Goal: Check status: Check status

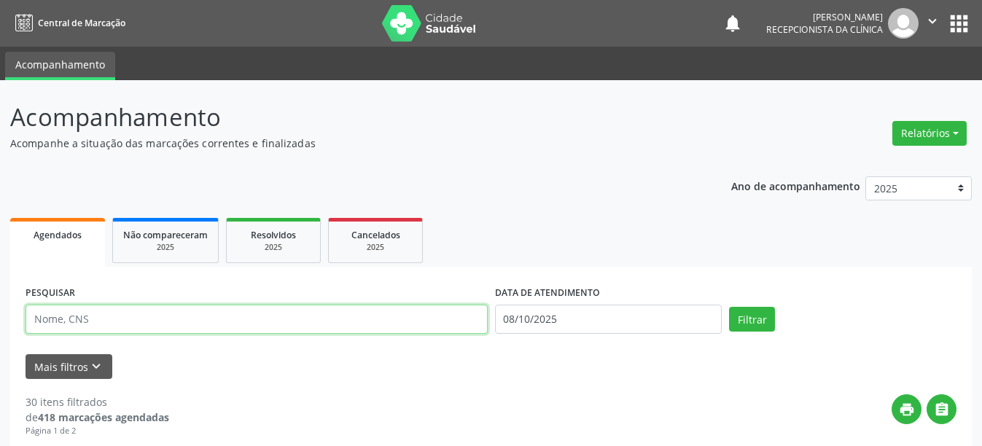
click at [131, 321] on input "text" at bounding box center [257, 319] width 462 height 29
click at [729, 307] on button "Filtrar" at bounding box center [752, 319] width 46 height 25
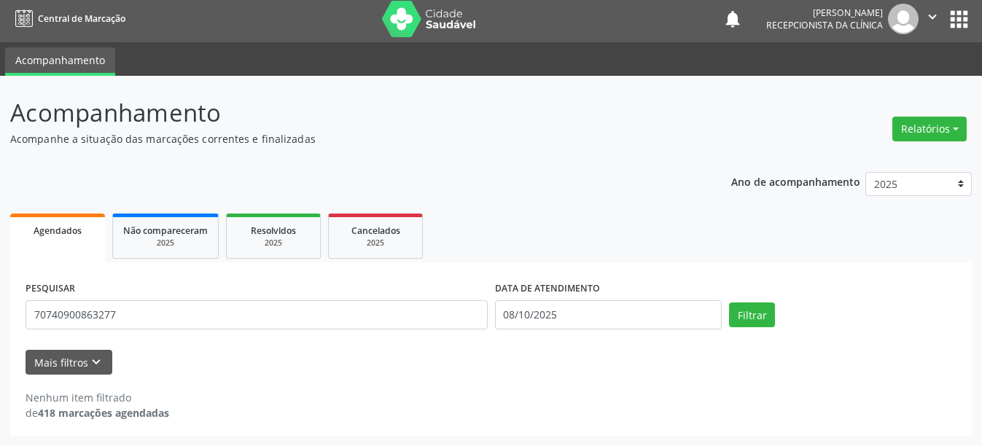
scroll to position [4, 0]
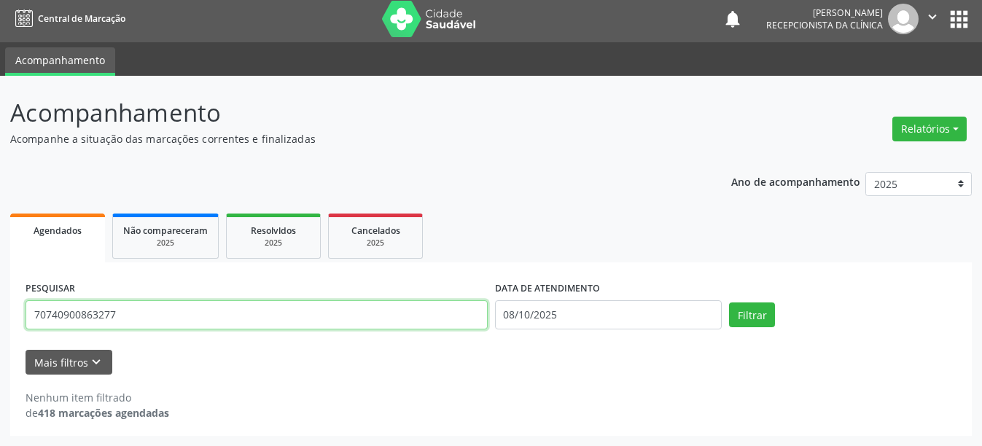
drag, startPoint x: 238, startPoint y: 310, endPoint x: 12, endPoint y: 316, distance: 226.0
click at [12, 316] on div "PESQUISAR 70740900863277 DATA DE ATENDIMENTO [DATE] Filtrar UNIDADE DE REFERÊNC…" at bounding box center [490, 348] width 961 height 173
type input "707409000863277"
click at [729, 302] on button "Filtrar" at bounding box center [752, 314] width 46 height 25
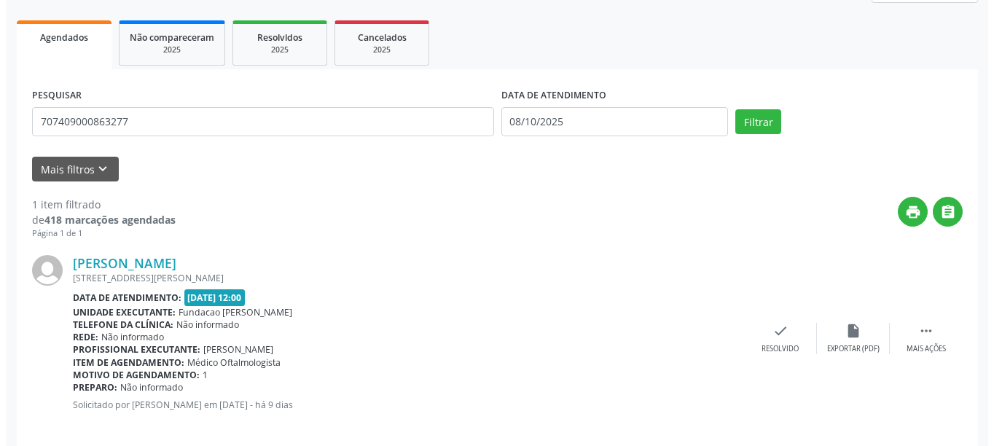
scroll to position [213, 0]
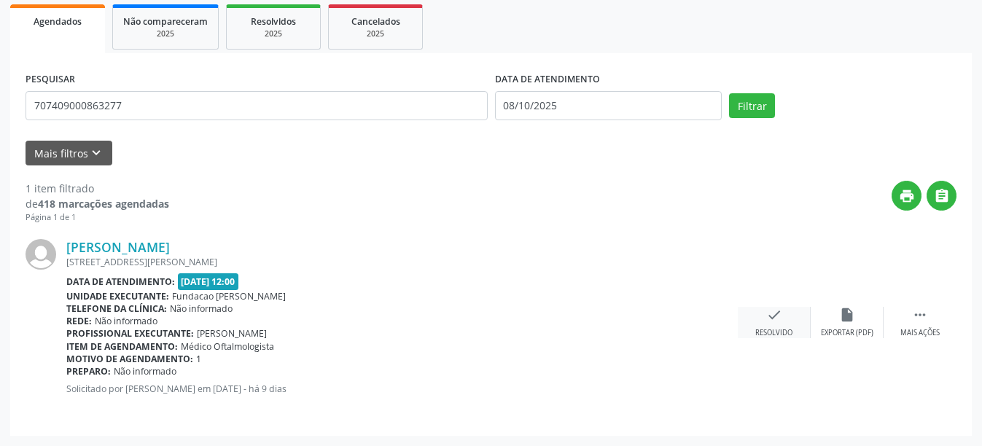
click at [782, 316] on div "check Resolvido" at bounding box center [773, 322] width 73 height 31
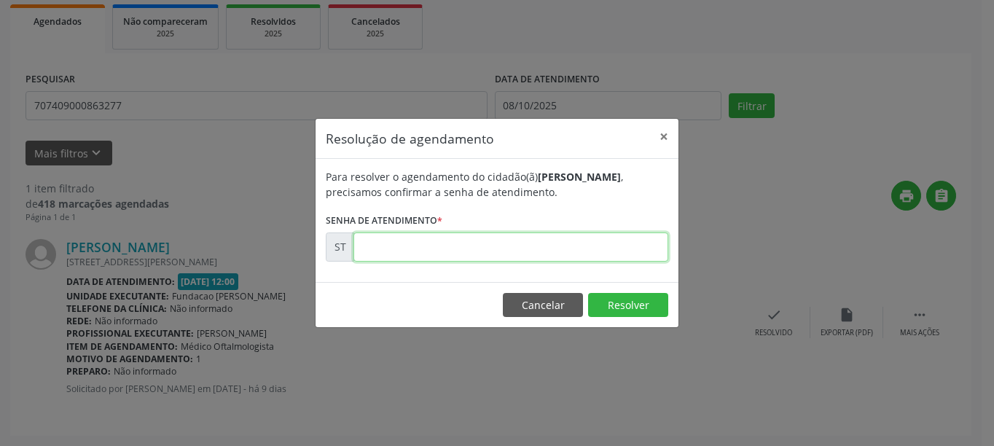
click at [579, 241] on input "text" at bounding box center [510, 246] width 315 height 29
type input "00025117"
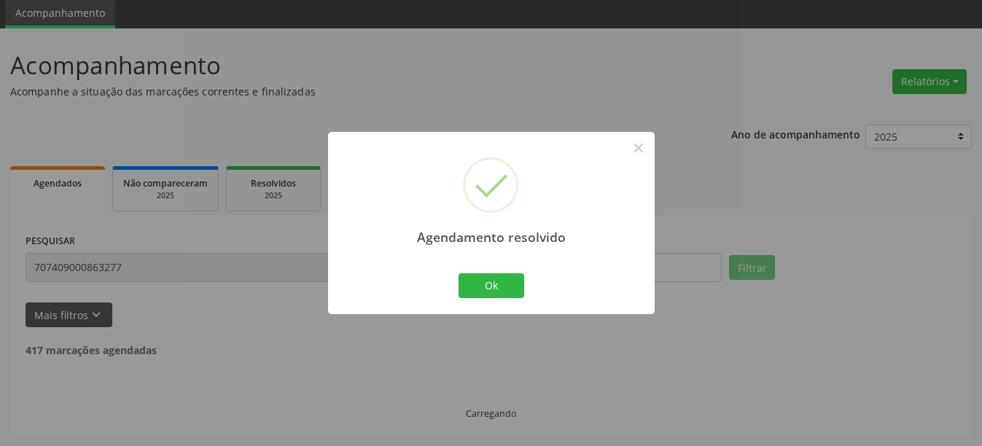
scroll to position [4, 0]
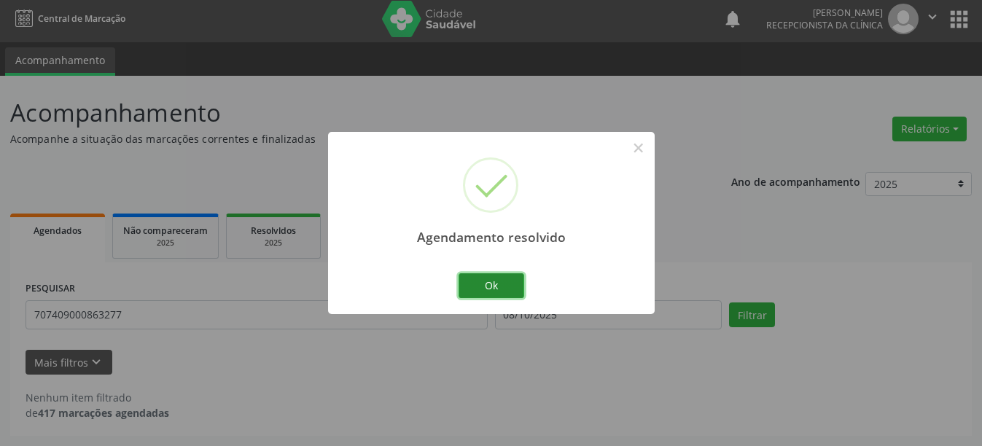
click at [490, 280] on button "Ok" at bounding box center [491, 285] width 66 height 25
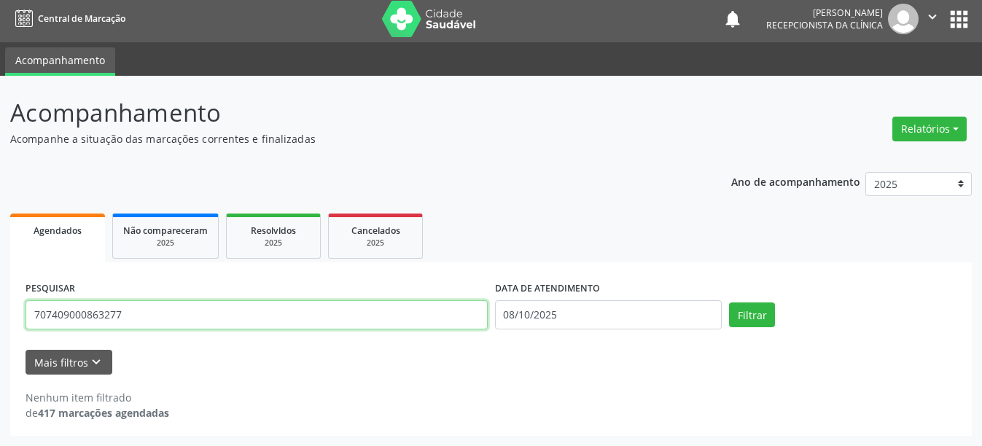
drag, startPoint x: 189, startPoint y: 317, endPoint x: 18, endPoint y: 315, distance: 170.5
click at [18, 315] on div "PESQUISAR 707409000863277 DATA DE ATENDIMENTO [DATE] Filtrar UNIDADE DE REFERÊN…" at bounding box center [490, 348] width 961 height 173
click at [729, 302] on button "Filtrar" at bounding box center [752, 314] width 46 height 25
click at [108, 310] on input "707409000863277" at bounding box center [257, 314] width 462 height 29
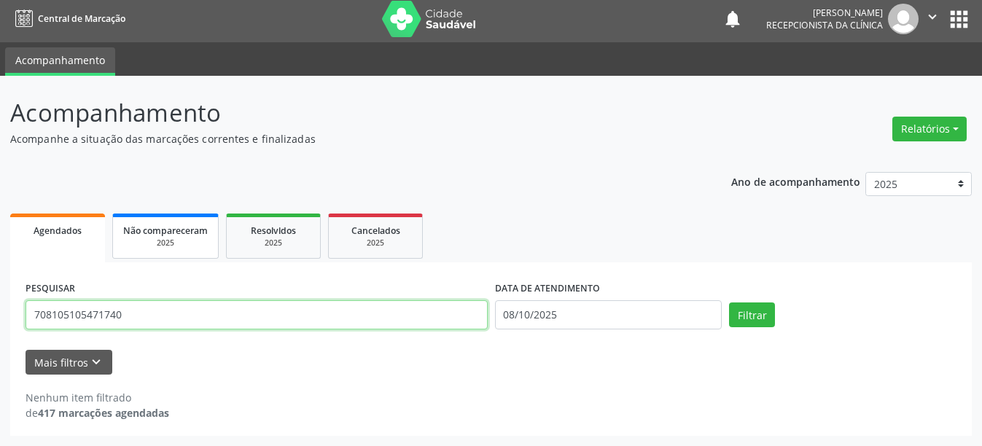
type input "708105105471740"
click at [729, 302] on button "Filtrar" at bounding box center [752, 314] width 46 height 25
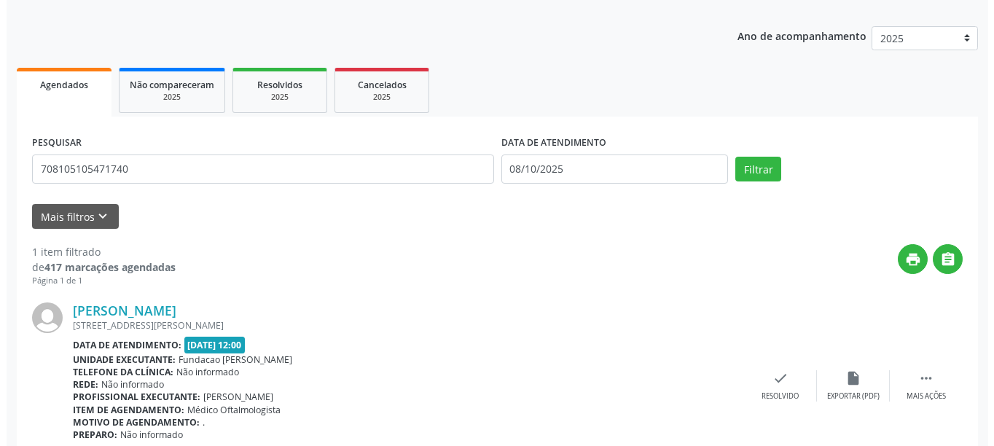
scroll to position [213, 0]
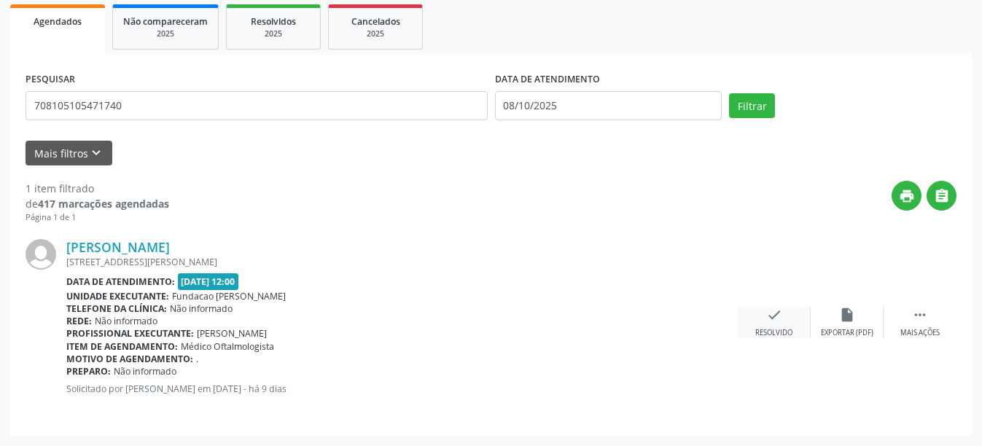
click at [783, 317] on div "check Resolvido" at bounding box center [773, 322] width 73 height 31
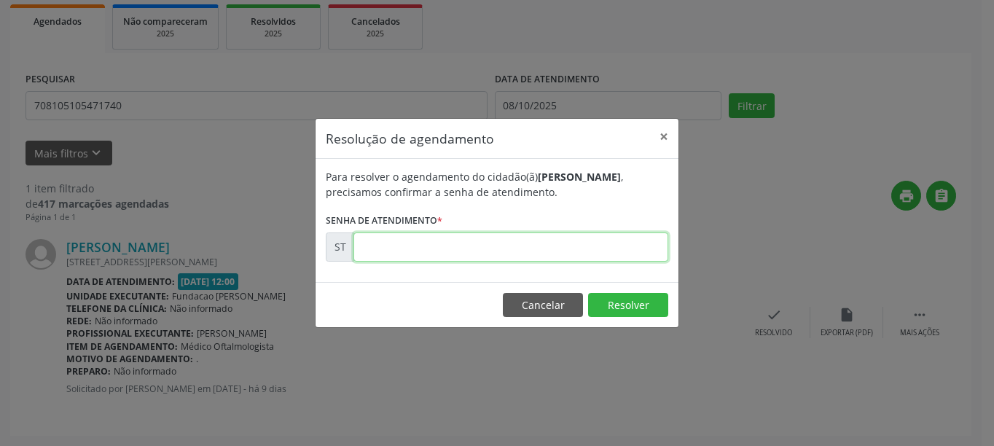
click at [569, 255] on input "text" at bounding box center [510, 246] width 315 height 29
type input "00024788"
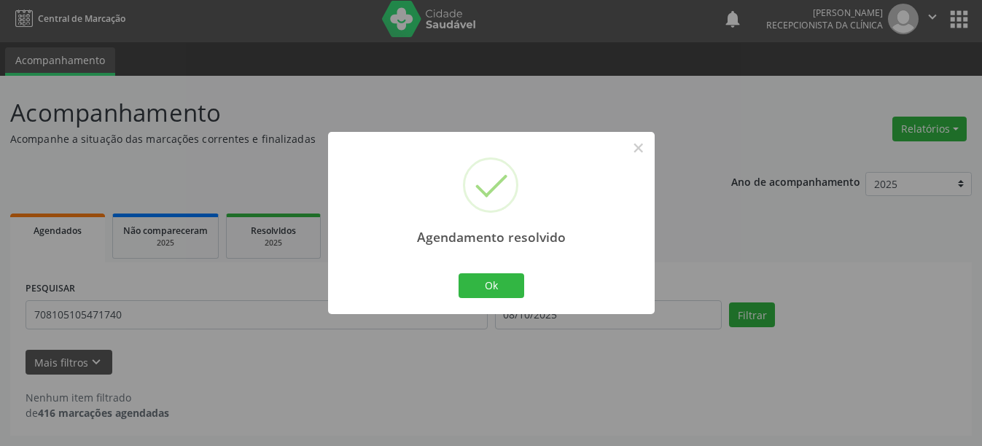
scroll to position [4, 0]
click at [491, 285] on button "Ok" at bounding box center [491, 285] width 66 height 25
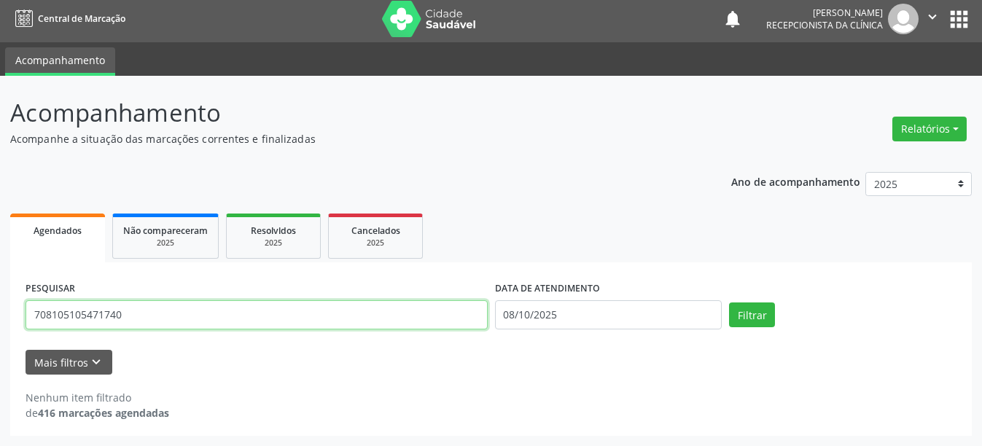
click at [103, 308] on input "708105105471740" at bounding box center [257, 314] width 462 height 29
type input "704805556654743"
click at [729, 302] on button "Filtrar" at bounding box center [752, 314] width 46 height 25
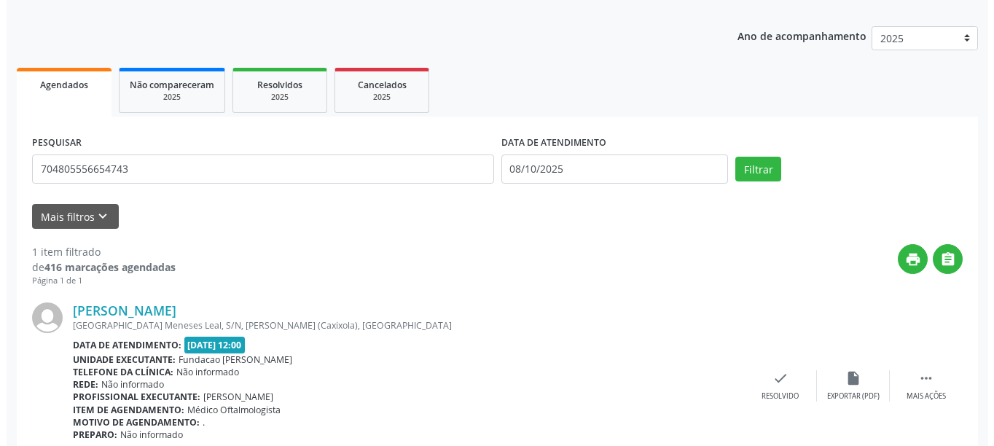
scroll to position [213, 0]
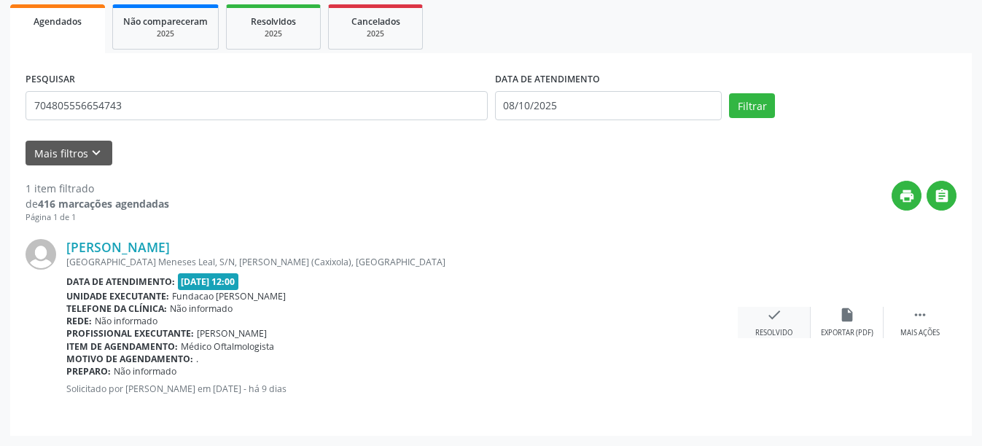
click at [769, 324] on div "check Resolvido" at bounding box center [773, 322] width 73 height 31
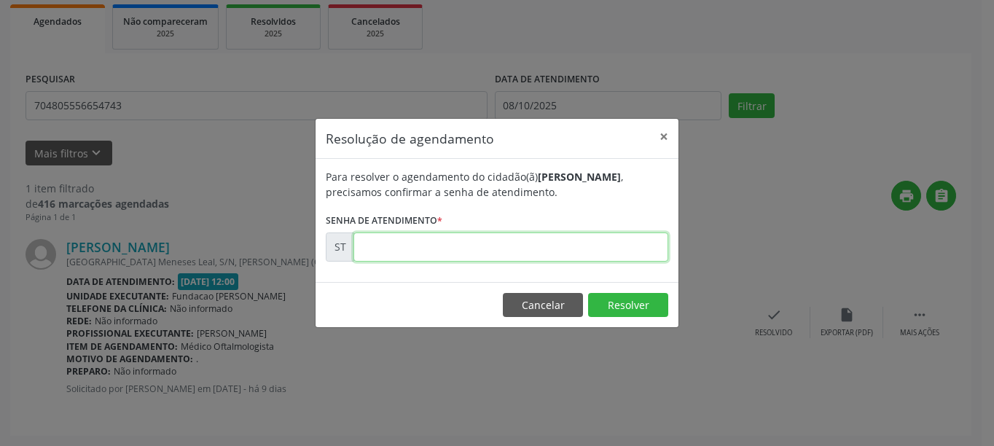
click at [627, 248] on input "text" at bounding box center [510, 246] width 315 height 29
type input "00025259"
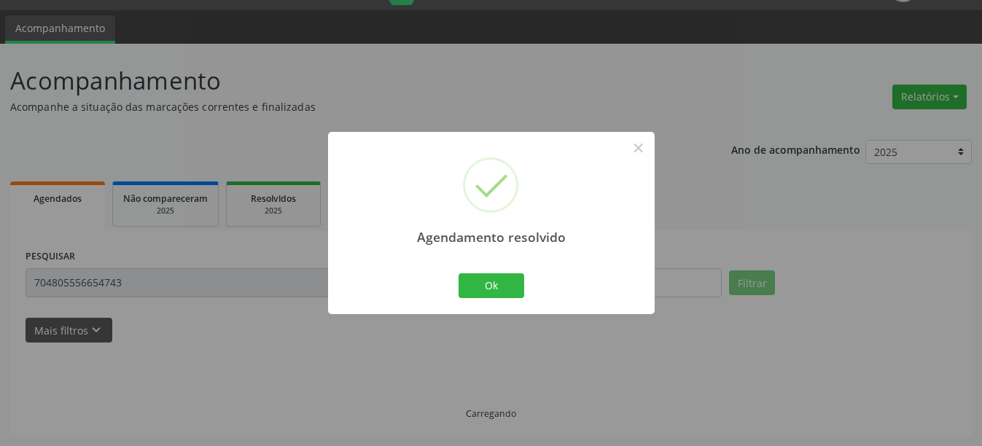
scroll to position [4, 0]
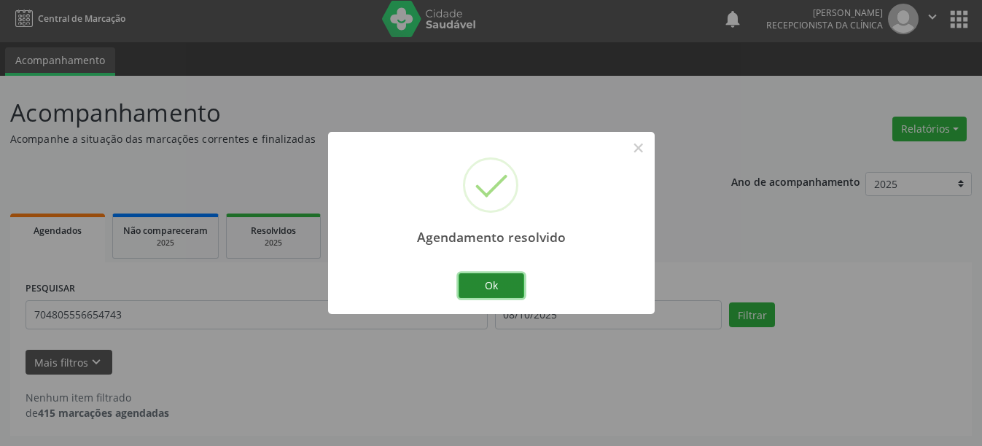
click at [494, 280] on button "Ok" at bounding box center [491, 285] width 66 height 25
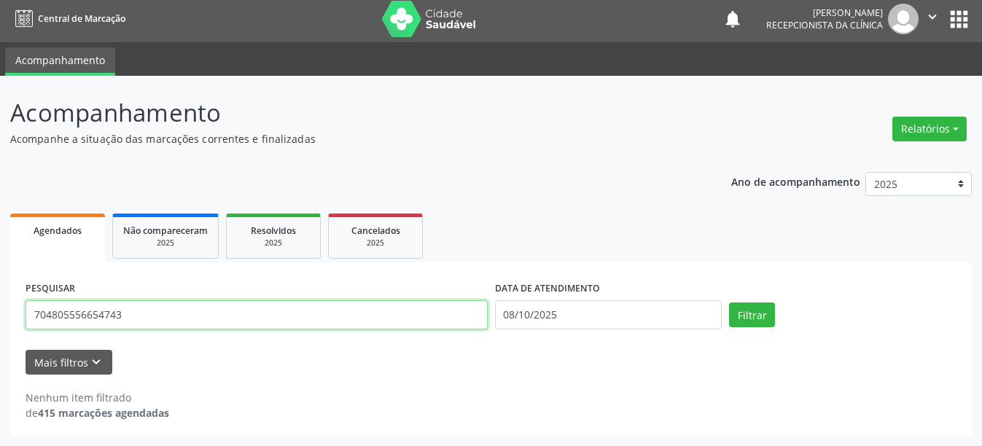
click at [144, 315] on input "704805556654743" at bounding box center [257, 314] width 462 height 29
type input "898003446807782"
click at [729, 302] on button "Filtrar" at bounding box center [752, 314] width 46 height 25
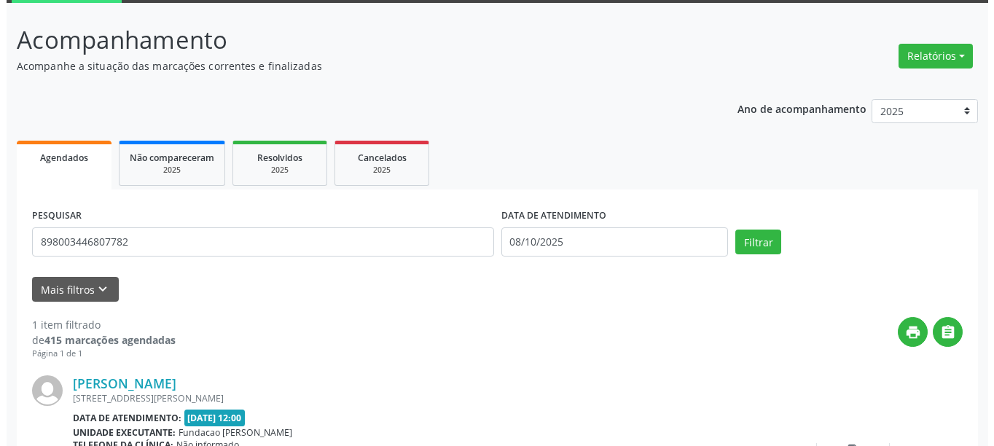
scroll to position [150, 0]
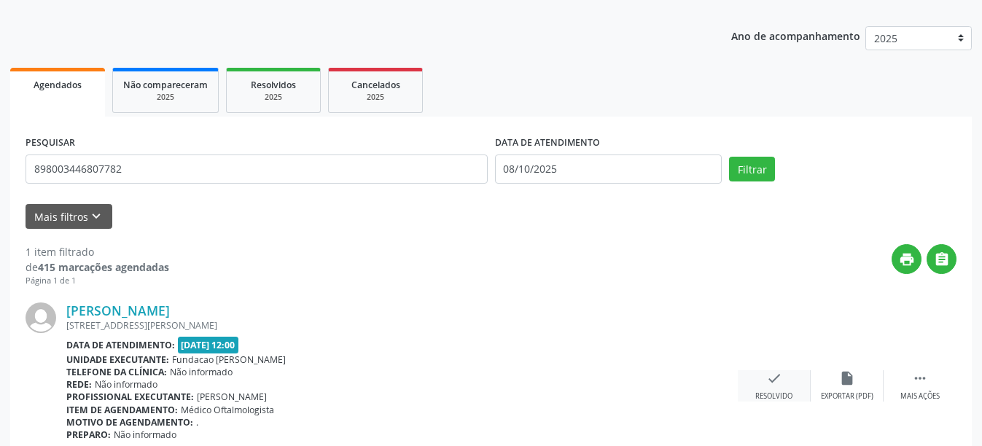
click at [776, 381] on icon "check" at bounding box center [774, 378] width 16 height 16
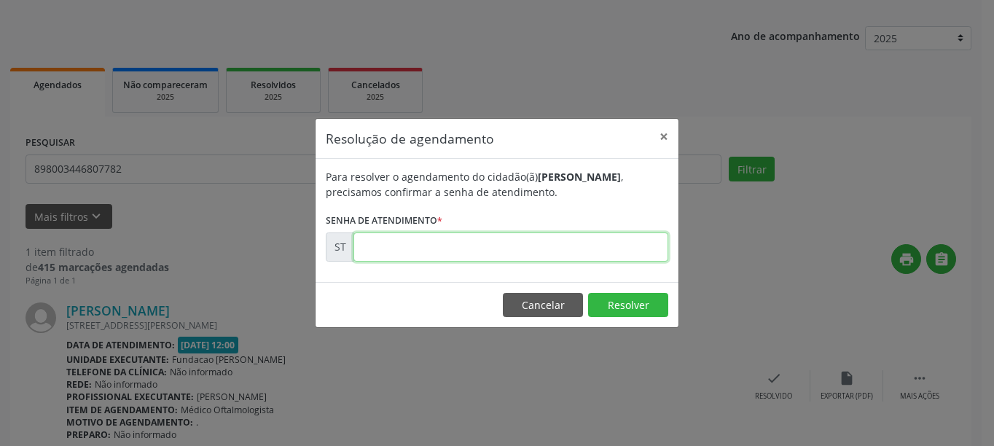
click at [599, 252] on input "text" at bounding box center [510, 246] width 315 height 29
type input "00024803"
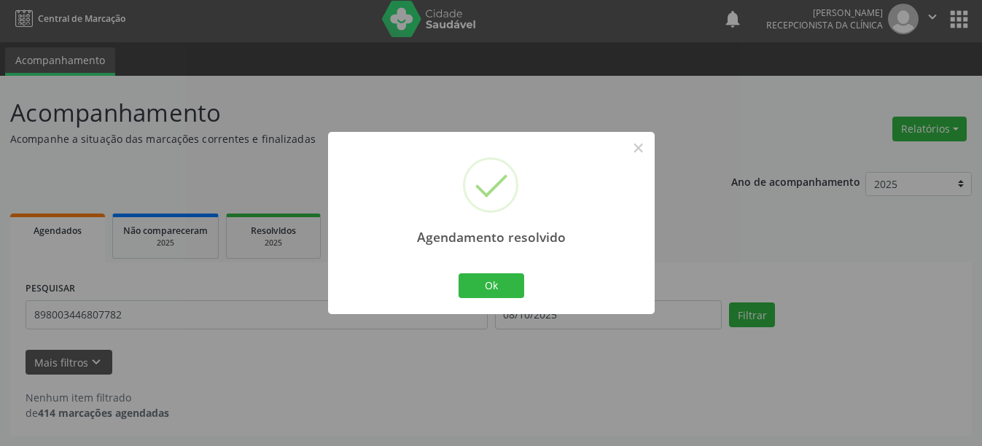
scroll to position [4, 0]
click at [514, 276] on button "Ok" at bounding box center [491, 285] width 66 height 25
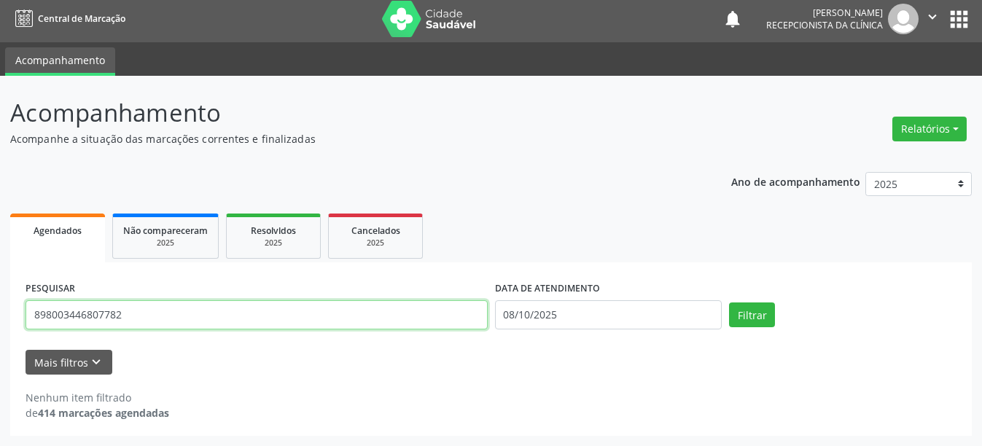
click at [98, 311] on input "898003446807782" at bounding box center [257, 314] width 462 height 29
type input "705208415091072"
click at [729, 302] on button "Filtrar" at bounding box center [752, 314] width 46 height 25
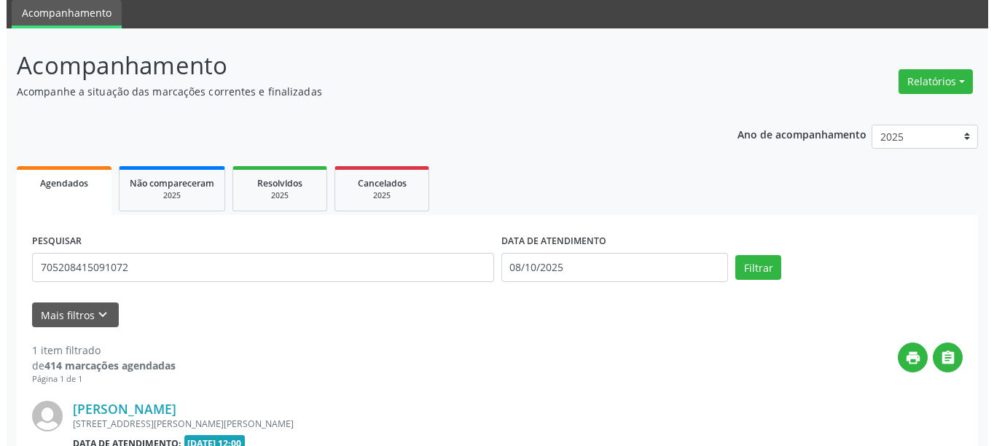
scroll to position [197, 0]
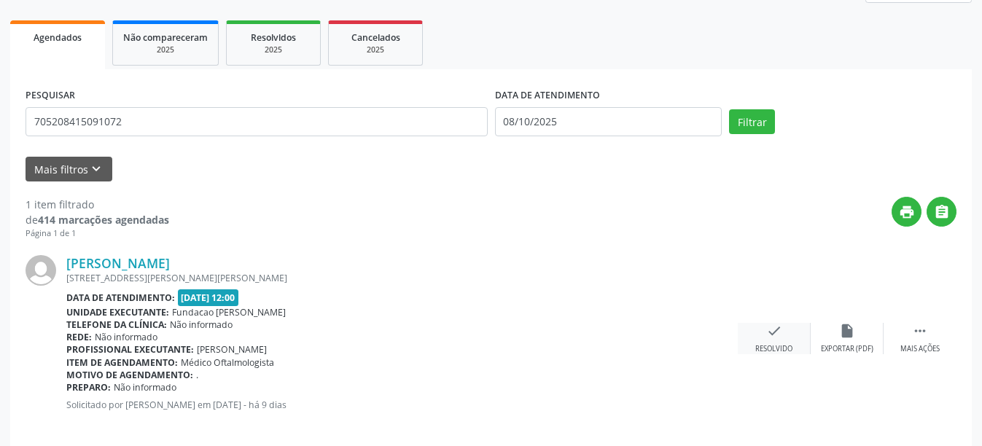
click at [781, 329] on icon "check" at bounding box center [774, 331] width 16 height 16
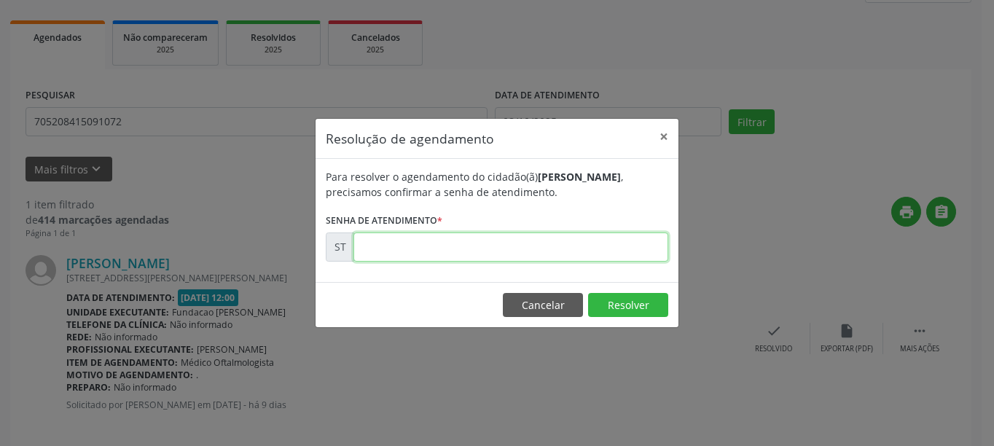
click at [584, 259] on input "text" at bounding box center [510, 246] width 315 height 29
type input "00025260"
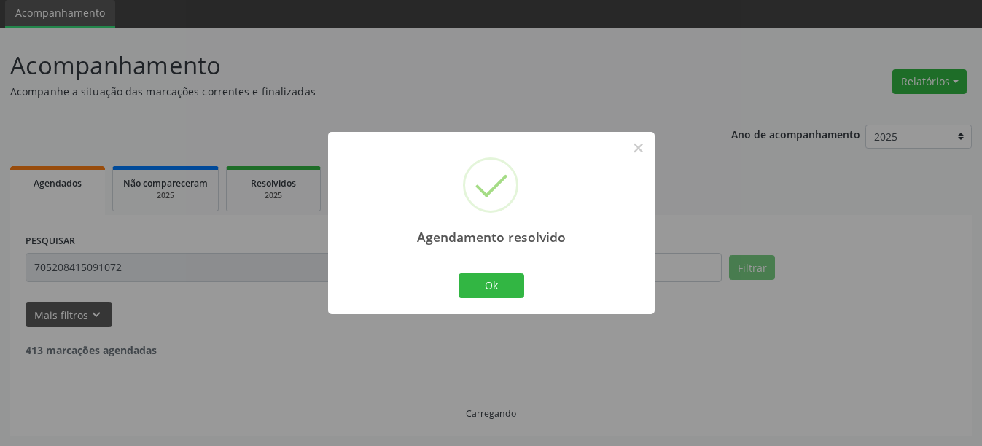
scroll to position [4, 0]
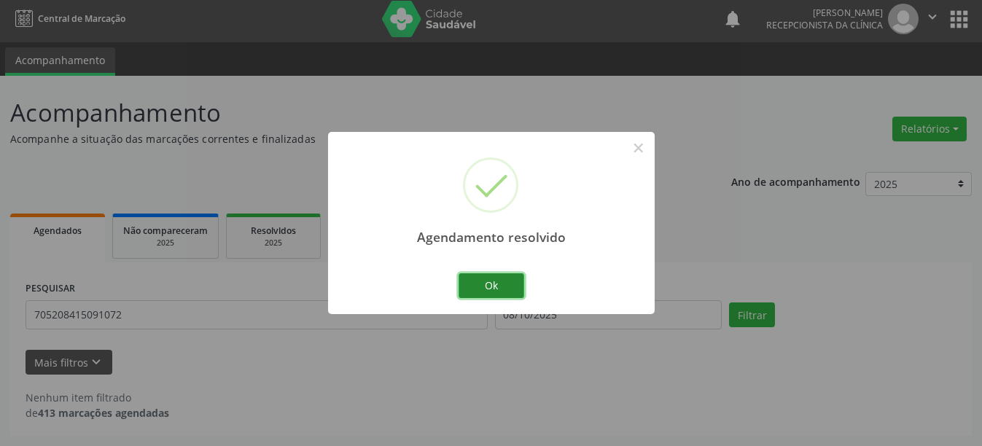
click at [501, 275] on button "Ok" at bounding box center [491, 285] width 66 height 25
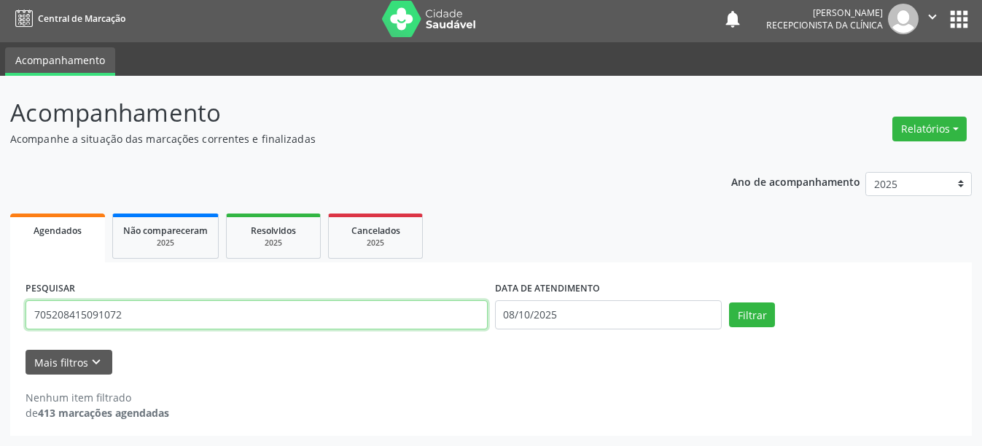
click at [101, 322] on input "705208415091072" at bounding box center [257, 314] width 462 height 29
type input "700507124142458"
click at [729, 302] on button "Filtrar" at bounding box center [752, 314] width 46 height 25
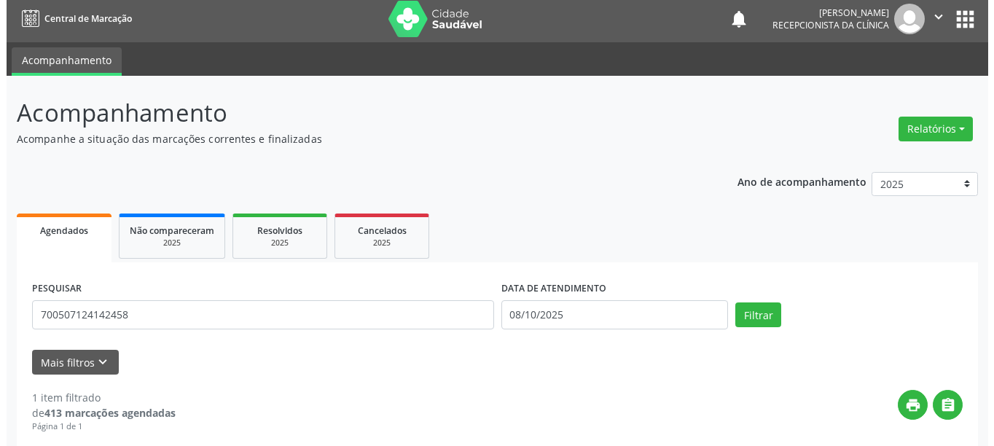
scroll to position [213, 0]
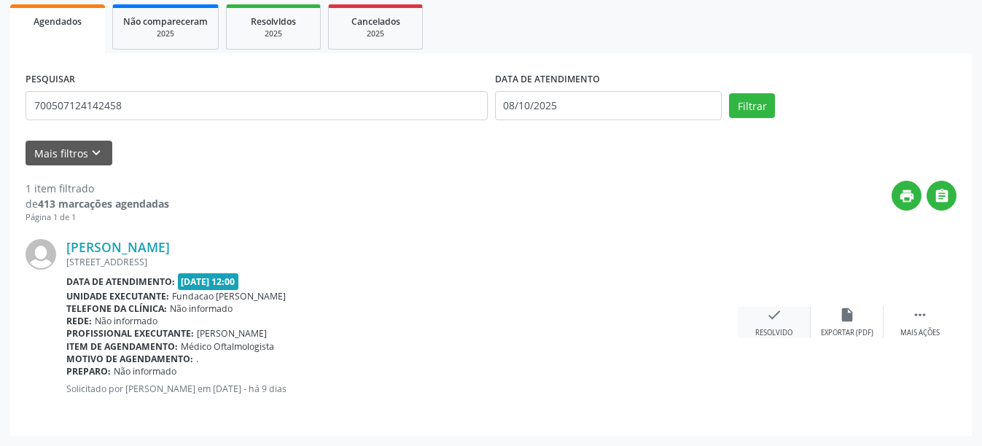
click at [769, 315] on icon "check" at bounding box center [774, 315] width 16 height 16
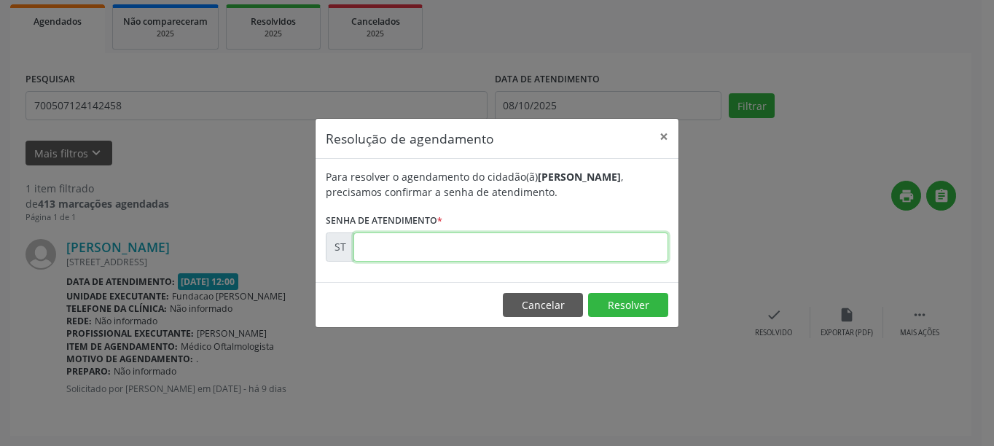
click at [543, 239] on input "text" at bounding box center [510, 246] width 315 height 29
type input "00024776"
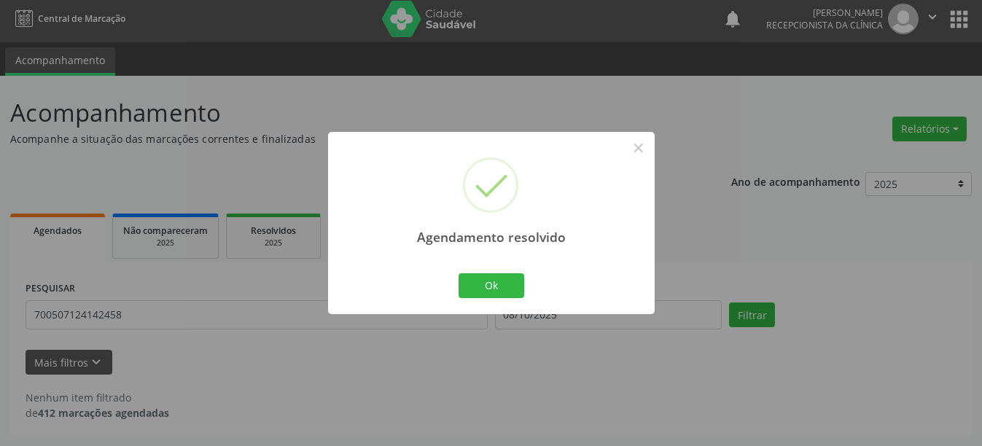
scroll to position [4, 0]
click at [495, 281] on button "Ok" at bounding box center [491, 285] width 66 height 25
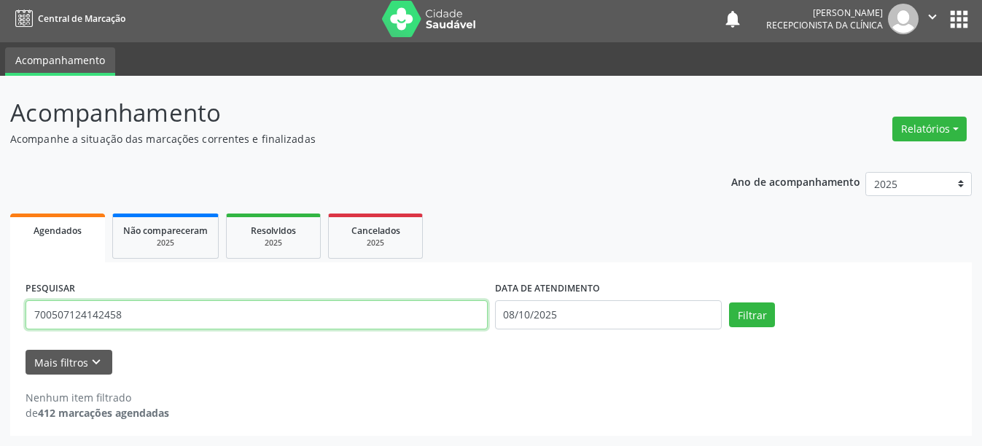
click at [50, 309] on input "700507124142458" at bounding box center [257, 314] width 462 height 29
type input "8"
type input "898004546560909"
click at [729, 302] on button "Filtrar" at bounding box center [752, 314] width 46 height 25
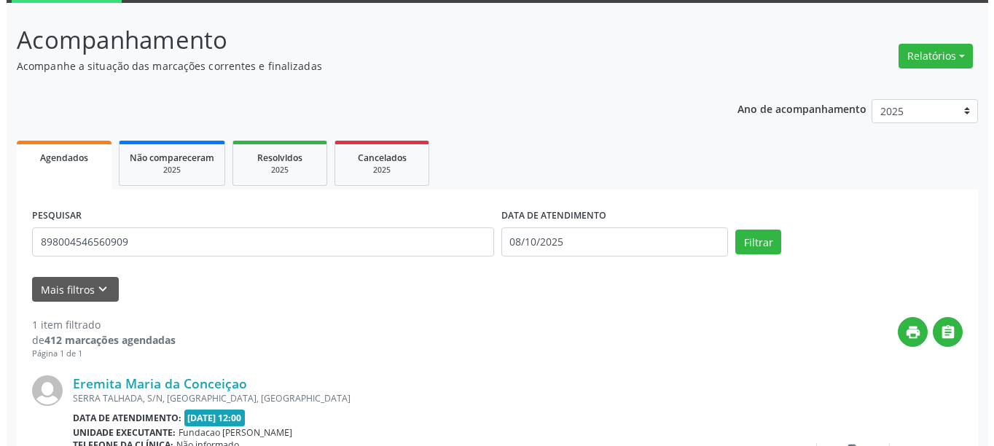
scroll to position [213, 0]
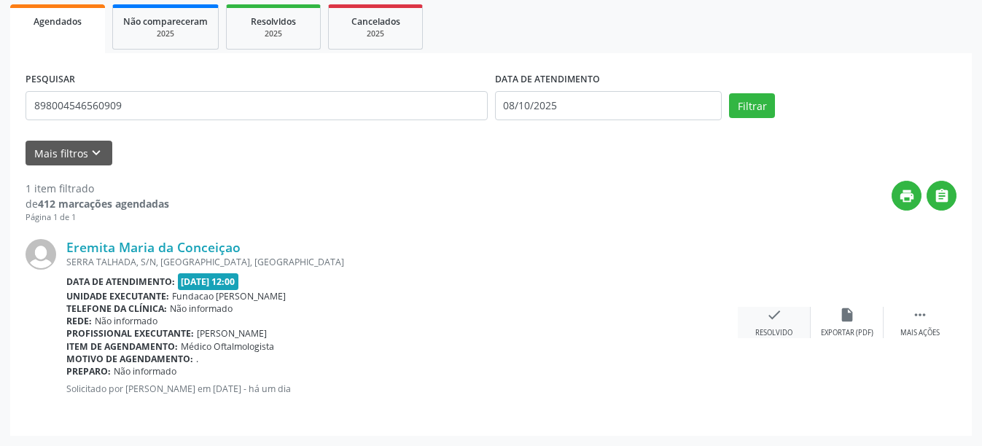
click at [777, 319] on icon "check" at bounding box center [774, 315] width 16 height 16
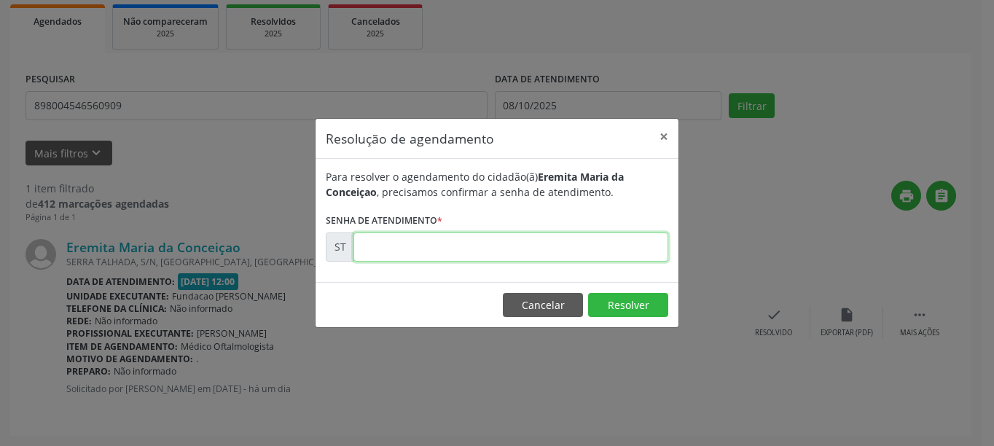
click at [550, 235] on input "text" at bounding box center [510, 246] width 315 height 29
type input "00027506"
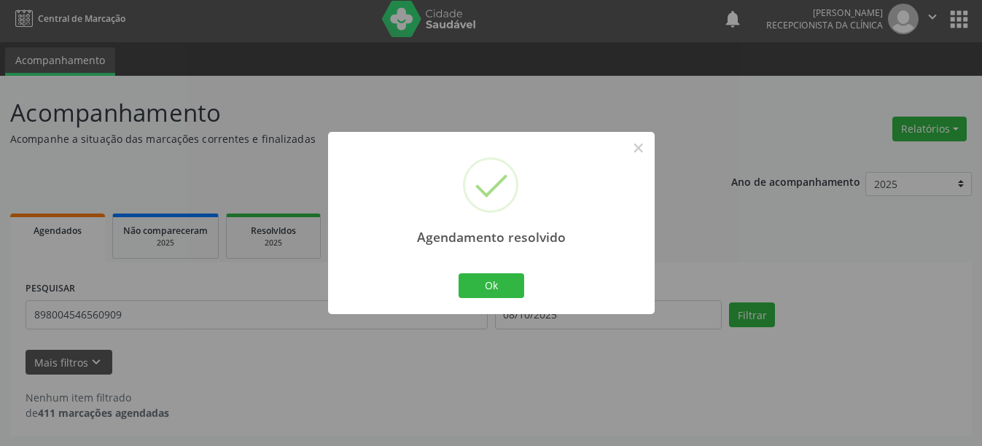
scroll to position [4, 0]
click at [495, 286] on button "Ok" at bounding box center [491, 285] width 66 height 25
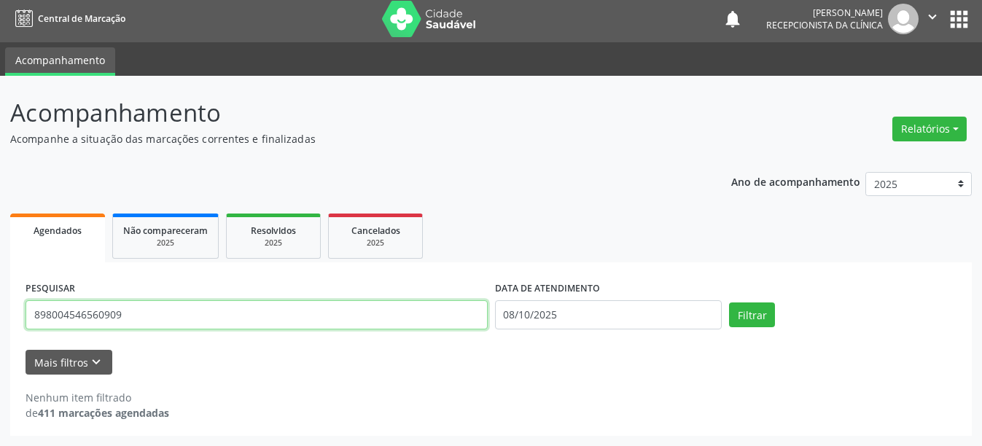
click at [98, 309] on input "898004546560909" at bounding box center [257, 314] width 462 height 29
type input "700903908683293"
click at [729, 302] on button "Filtrar" at bounding box center [752, 314] width 46 height 25
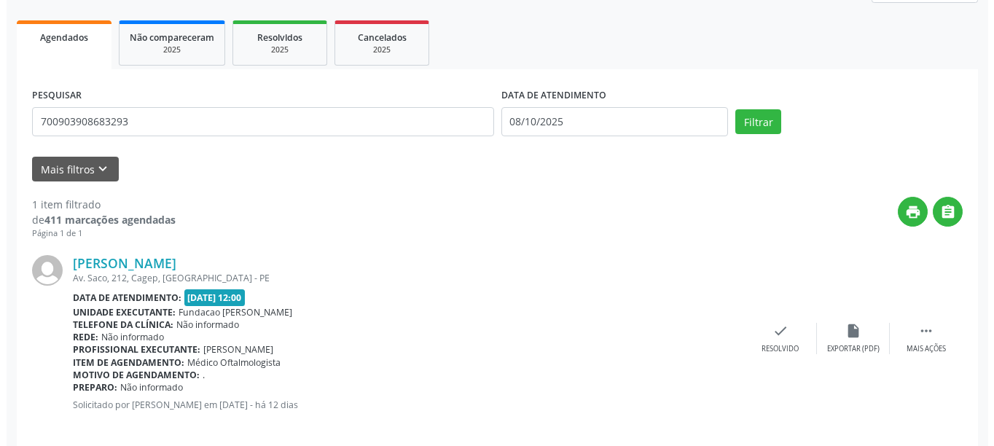
scroll to position [213, 0]
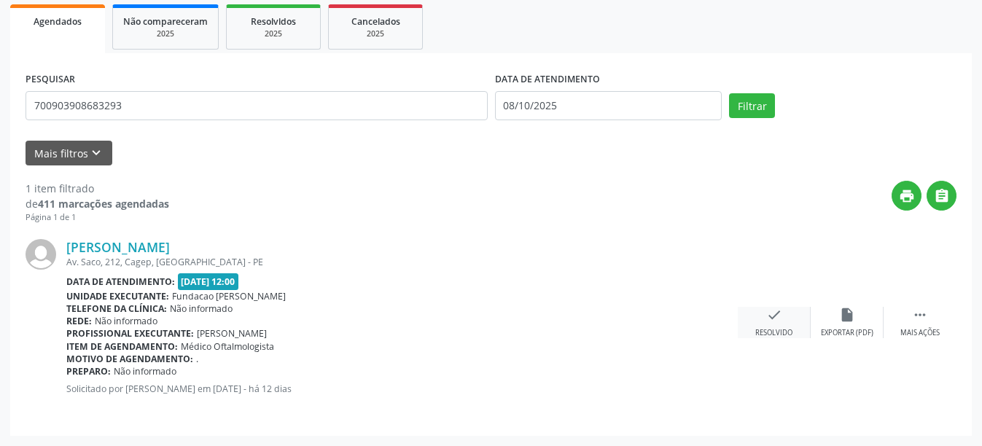
click at [761, 324] on div "check Resolvido" at bounding box center [773, 322] width 73 height 31
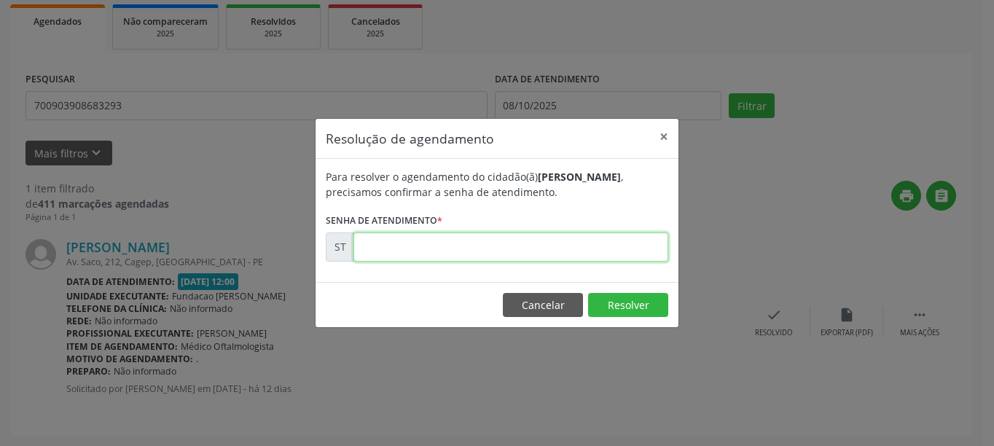
click at [529, 251] on input "text" at bounding box center [510, 246] width 315 height 29
type input "00024377"
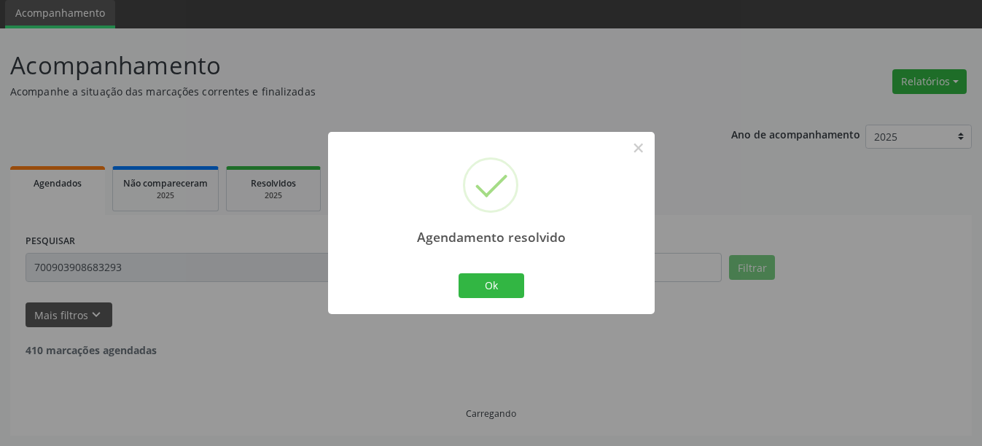
scroll to position [4, 0]
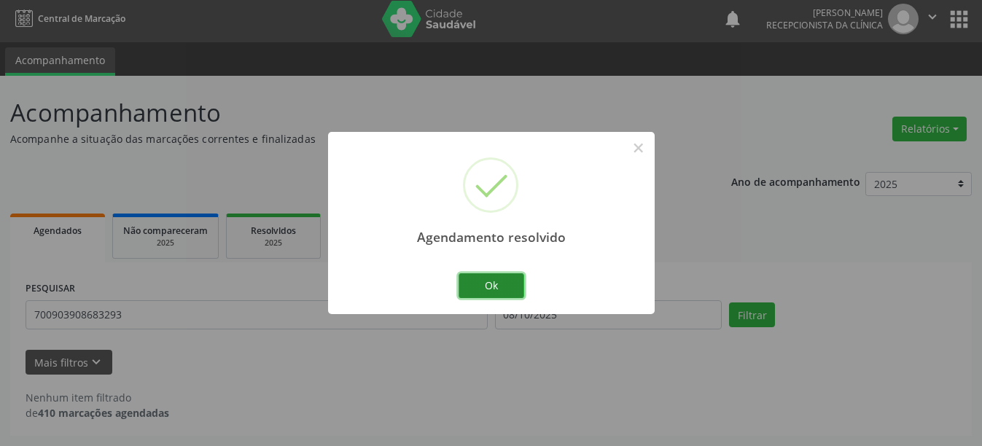
click at [498, 286] on button "Ok" at bounding box center [491, 285] width 66 height 25
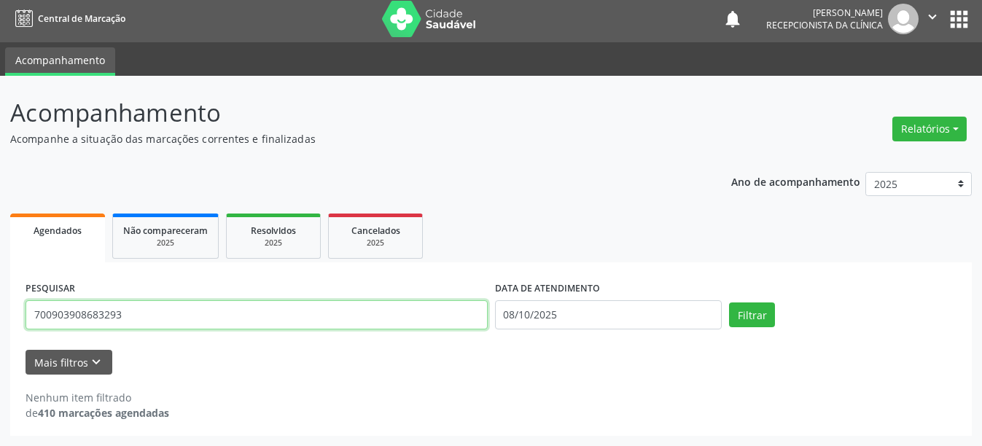
click at [219, 312] on input "700903908683293" at bounding box center [257, 314] width 462 height 29
type input "898003412163386"
click at [729, 302] on button "Filtrar" at bounding box center [752, 314] width 46 height 25
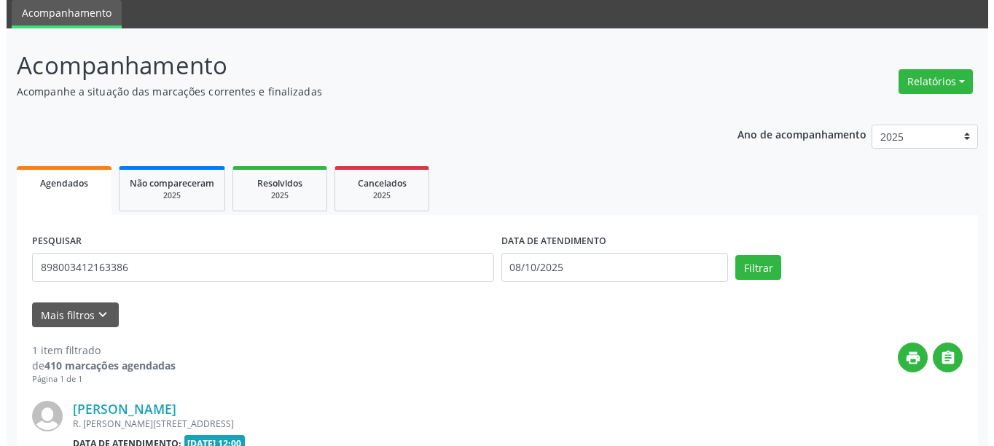
scroll to position [213, 0]
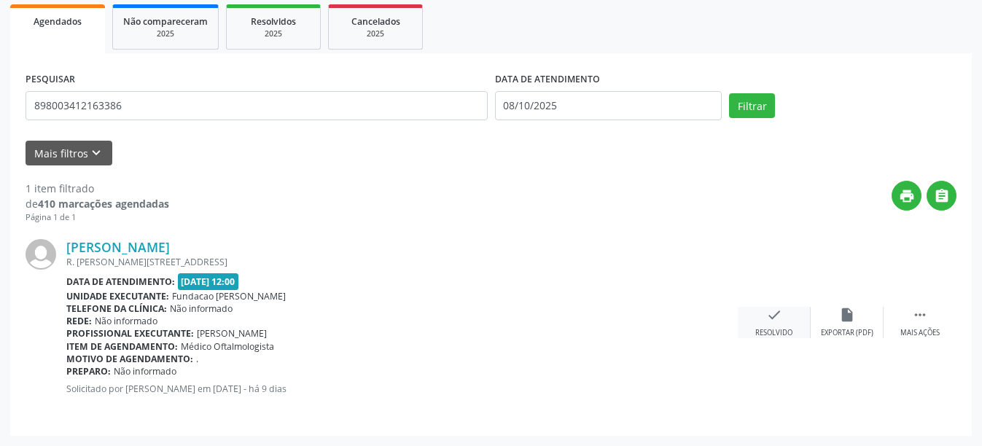
click at [756, 324] on div "check Resolvido" at bounding box center [773, 322] width 73 height 31
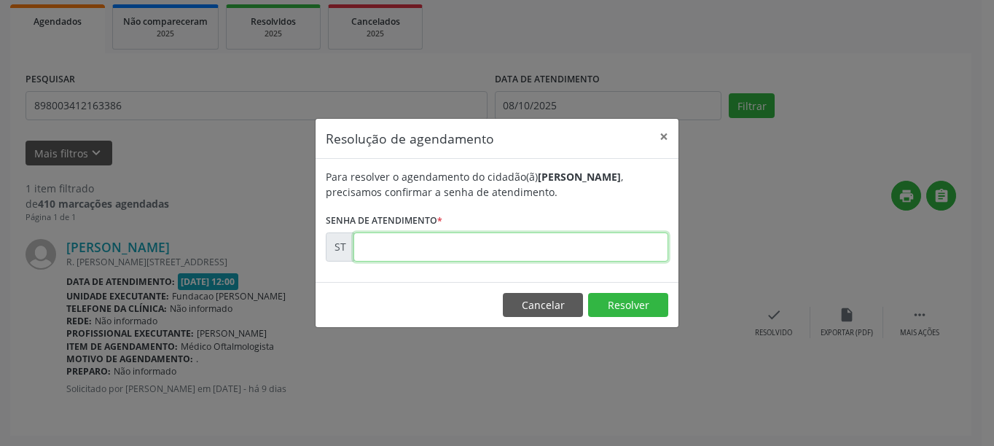
click at [529, 257] on input "text" at bounding box center [510, 246] width 315 height 29
type input "00024963"
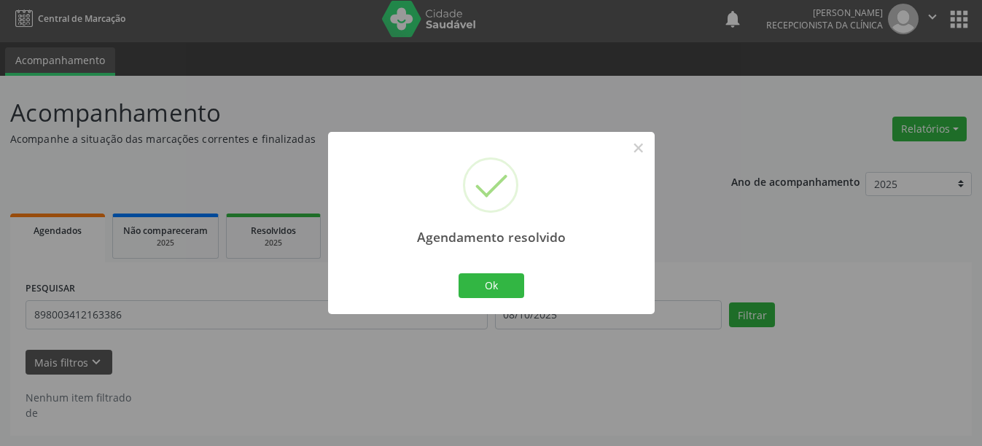
scroll to position [4, 0]
click at [496, 276] on button "Ok" at bounding box center [491, 285] width 66 height 25
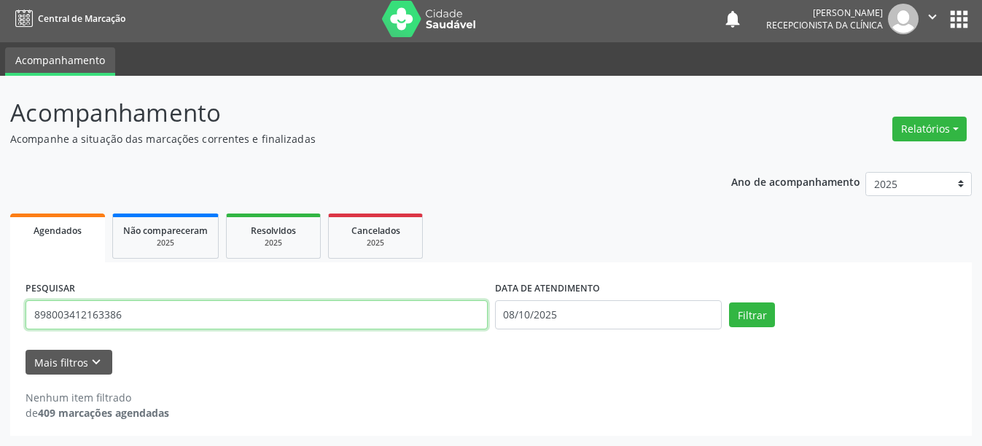
click at [143, 311] on input "898003412163386" at bounding box center [257, 314] width 462 height 29
type input "706002869881448"
click at [729, 302] on button "Filtrar" at bounding box center [752, 314] width 46 height 25
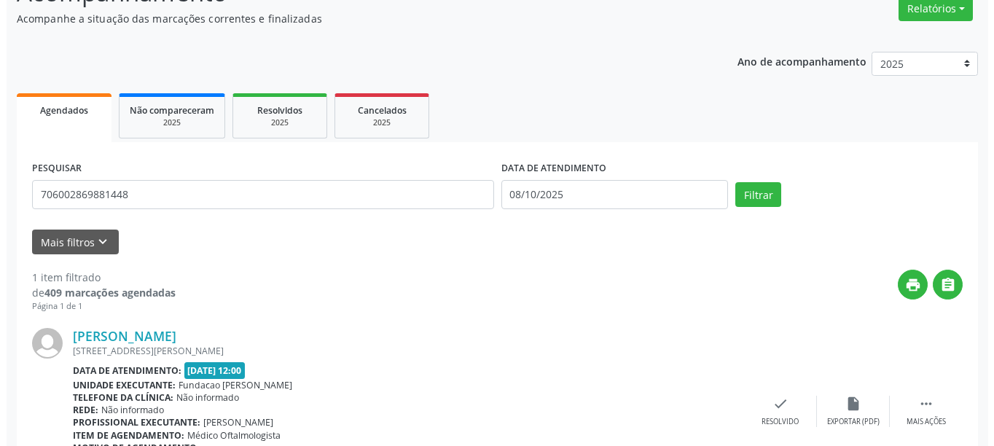
scroll to position [197, 0]
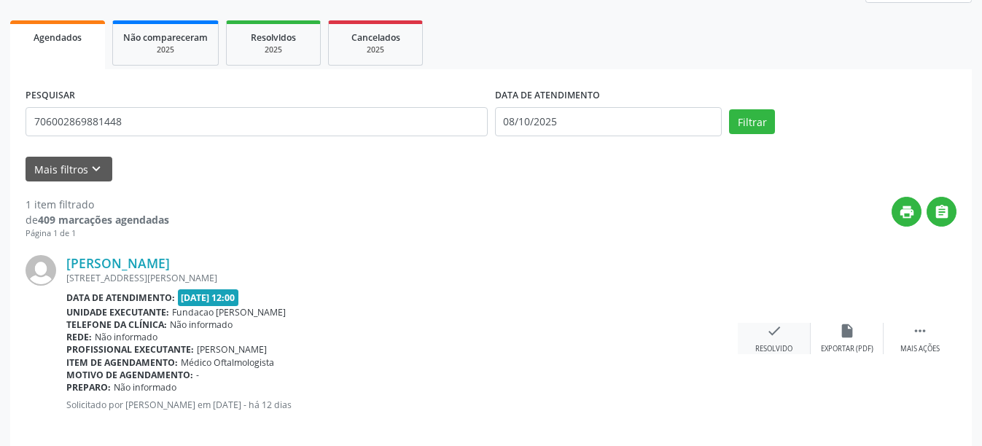
click at [762, 344] on div "Resolvido" at bounding box center [773, 349] width 37 height 10
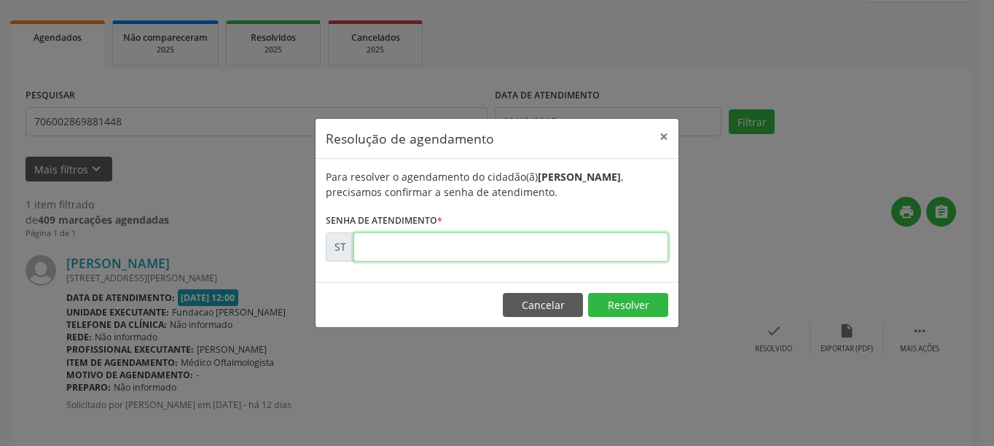
click at [547, 246] on input "text" at bounding box center [510, 246] width 315 height 29
type input "00024138"
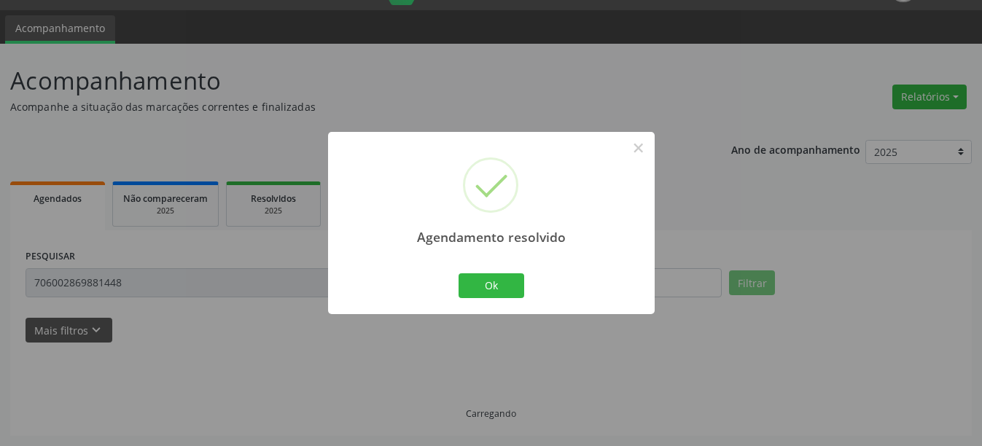
scroll to position [4, 0]
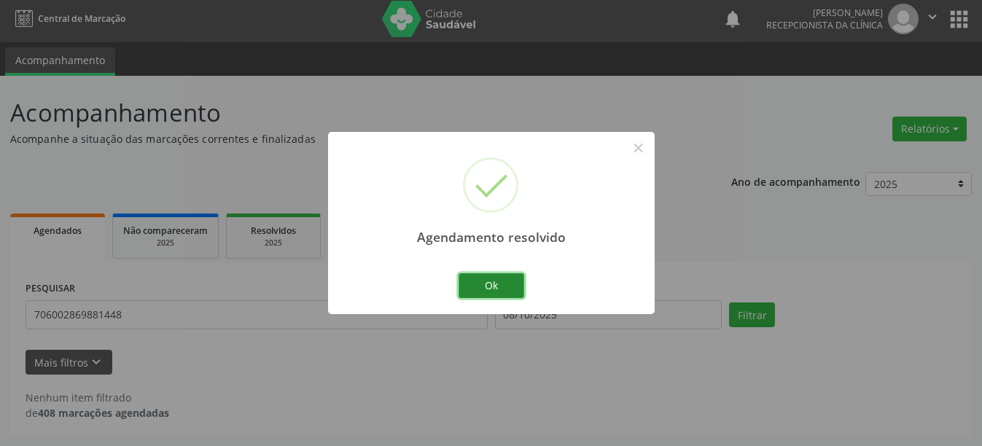
click at [510, 285] on button "Ok" at bounding box center [491, 285] width 66 height 25
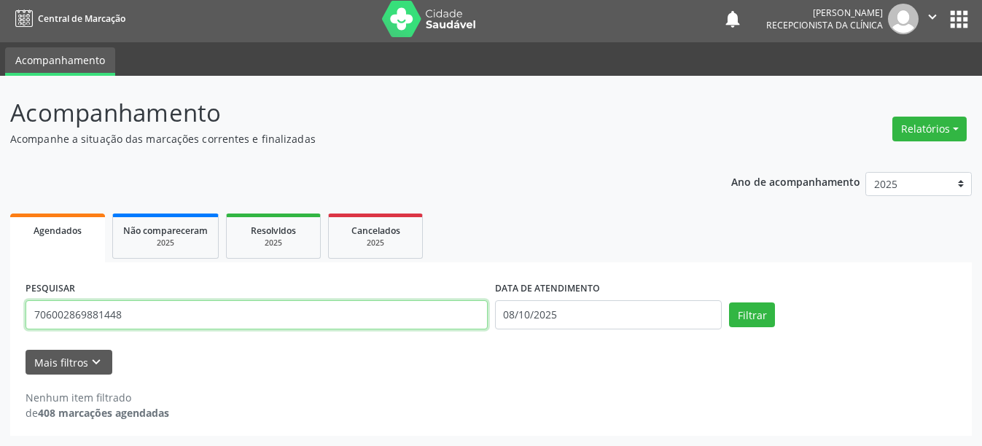
click at [259, 321] on input "706002869881448" at bounding box center [257, 314] width 462 height 29
type input "706806291163124"
click at [729, 302] on button "Filtrar" at bounding box center [752, 314] width 46 height 25
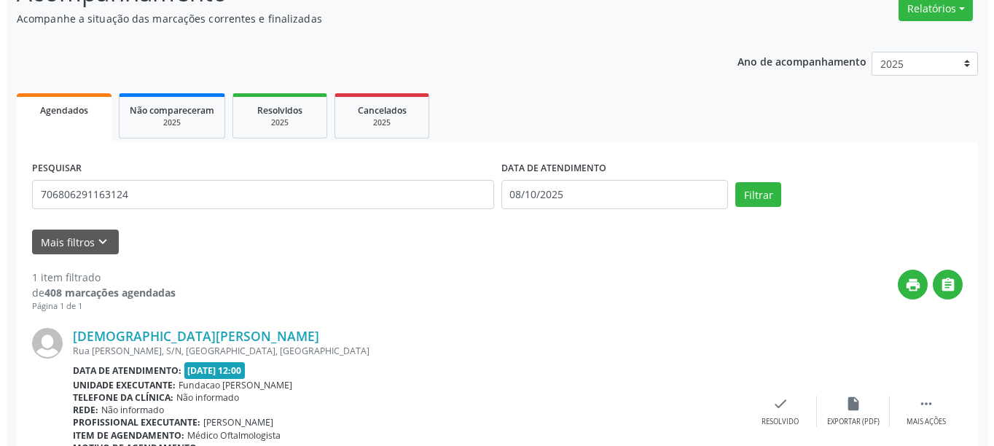
scroll to position [197, 0]
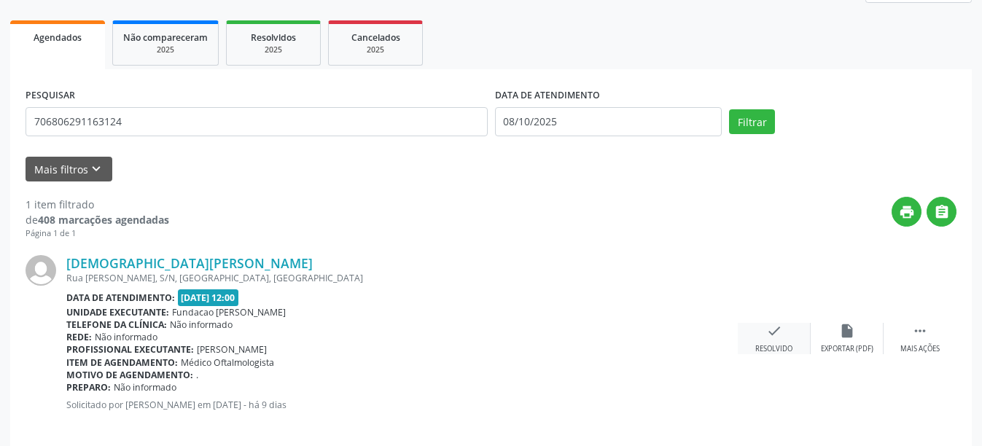
click at [770, 325] on icon "check" at bounding box center [774, 331] width 16 height 16
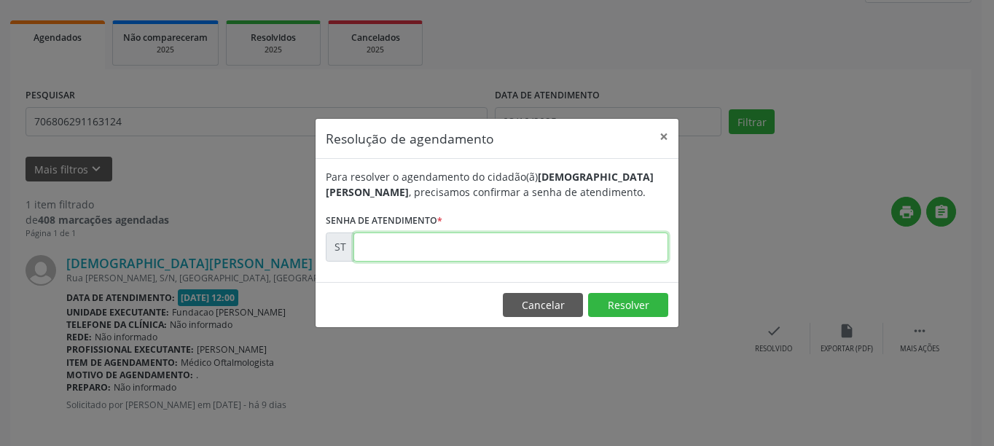
click at [496, 242] on input "text" at bounding box center [510, 246] width 315 height 29
type input "00024783"
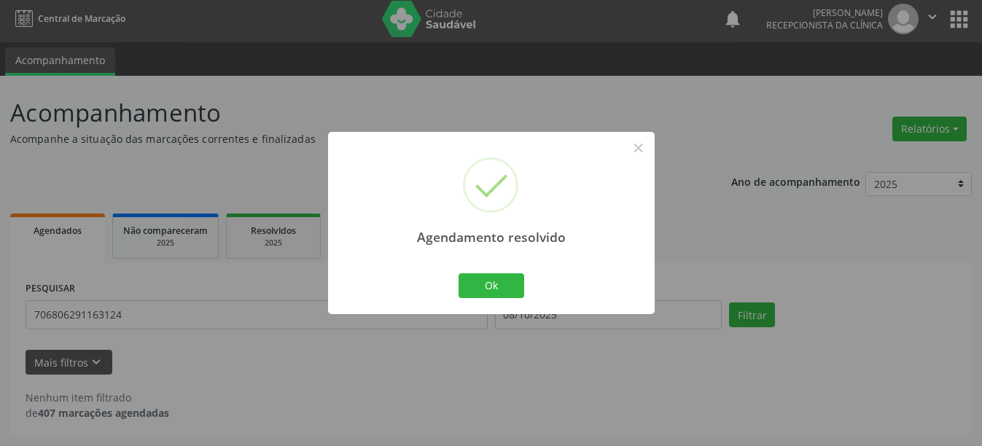
scroll to position [4, 0]
click at [498, 295] on button "Ok" at bounding box center [491, 285] width 66 height 25
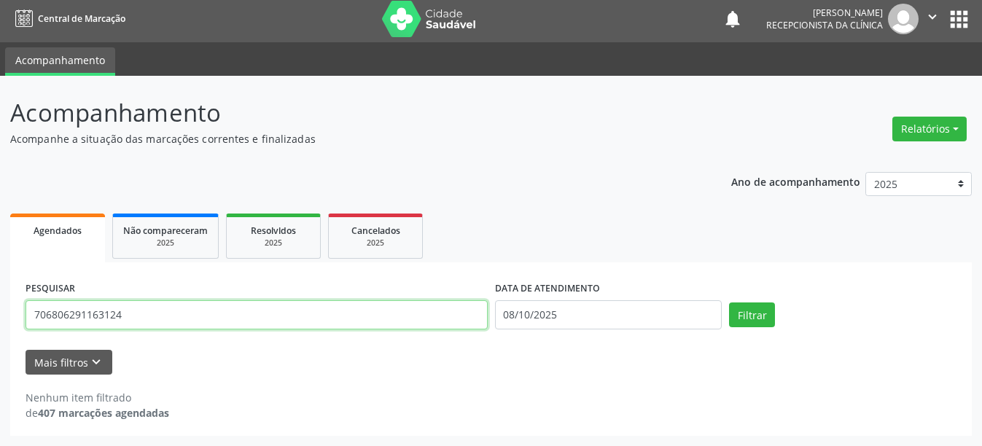
click at [191, 313] on input "706806291163124" at bounding box center [257, 314] width 462 height 29
type input "898005899637724"
click at [729, 302] on button "Filtrar" at bounding box center [752, 314] width 46 height 25
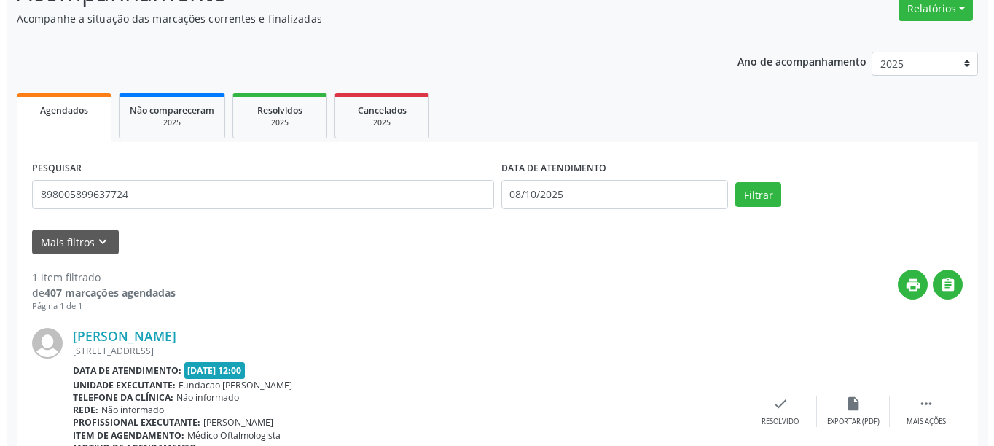
scroll to position [197, 0]
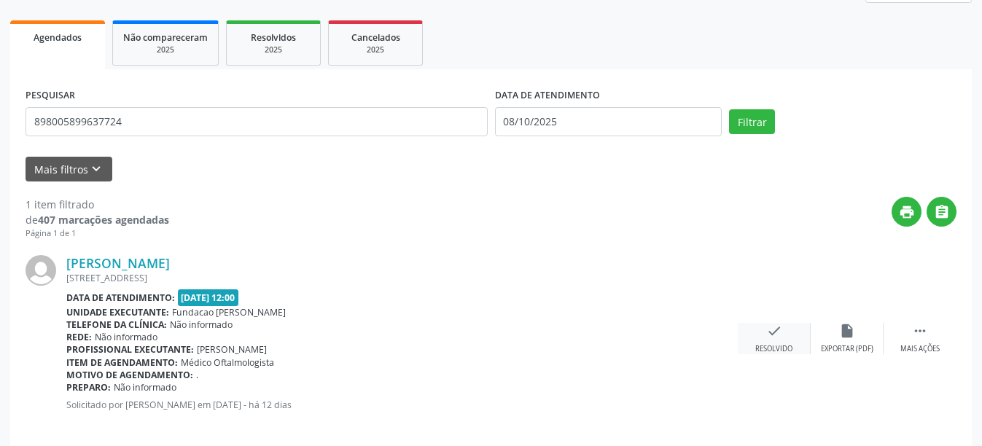
click at [780, 330] on icon "check" at bounding box center [774, 331] width 16 height 16
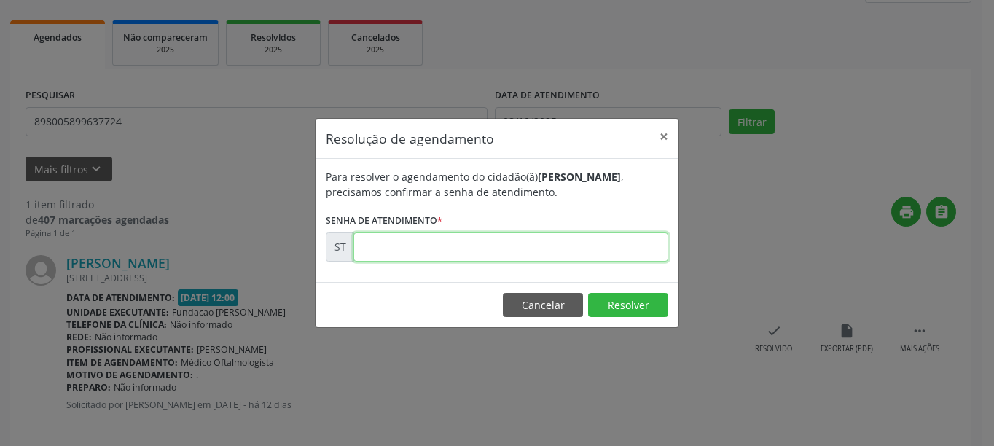
click at [512, 235] on input "text" at bounding box center [510, 246] width 315 height 29
type input "00024372"
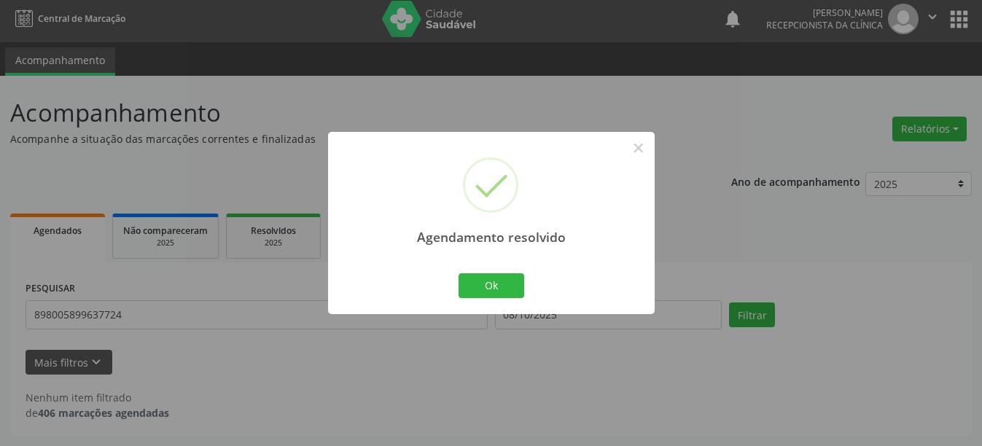
scroll to position [4, 0]
click at [503, 285] on button "Ok" at bounding box center [491, 285] width 66 height 25
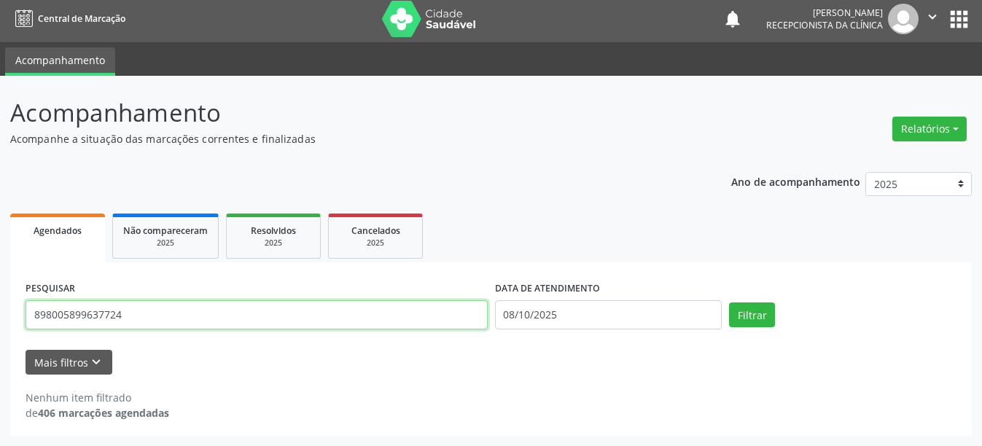
click at [220, 308] on input "898005899637724" at bounding box center [257, 314] width 462 height 29
click at [222, 326] on input "70400385899" at bounding box center [257, 314] width 462 height 29
type input "704003858997460"
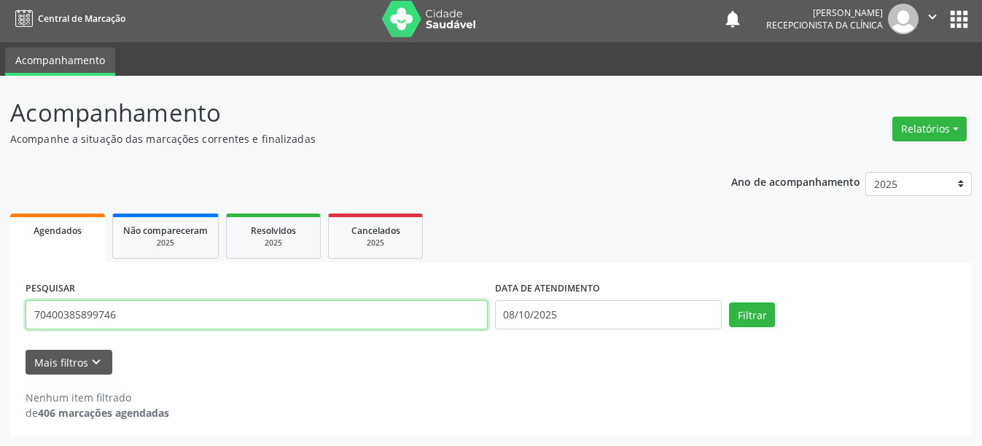
click at [729, 302] on button "Filtrar" at bounding box center [752, 314] width 46 height 25
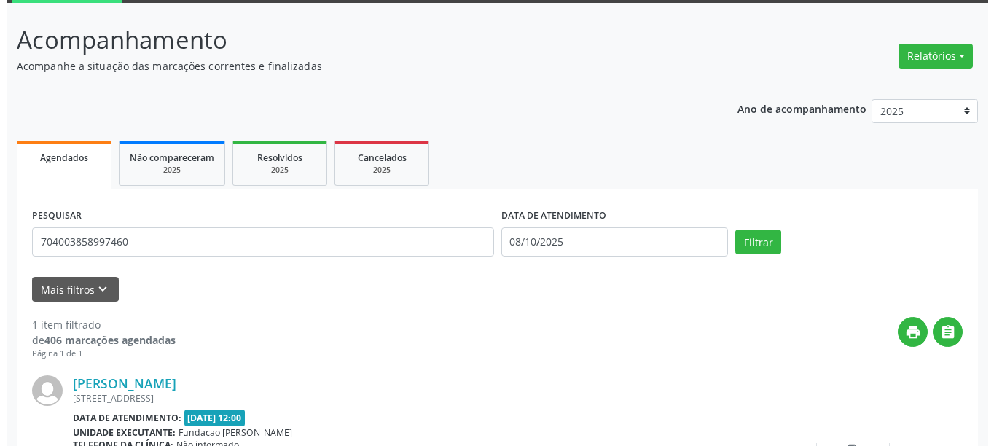
scroll to position [213, 0]
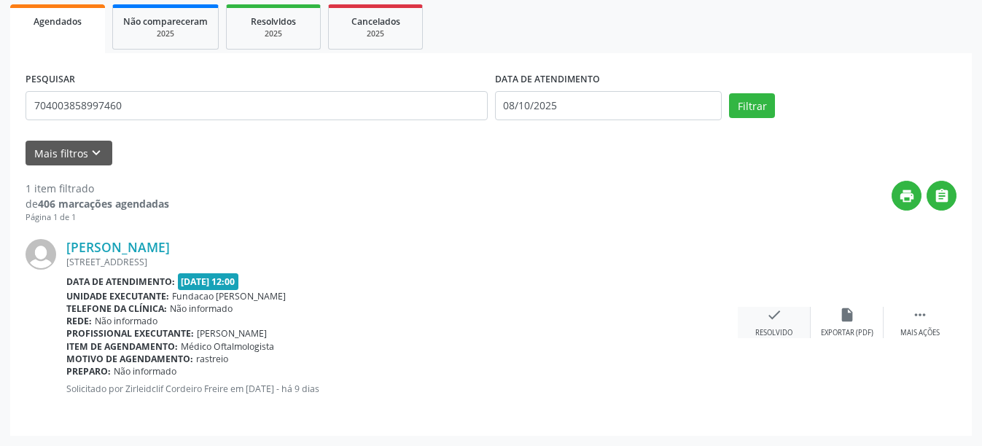
click at [768, 311] on icon "check" at bounding box center [774, 315] width 16 height 16
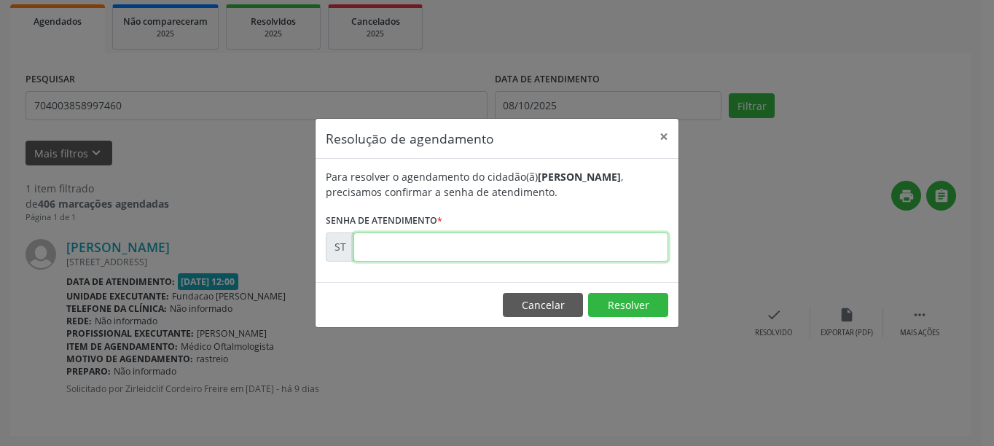
click at [607, 251] on input "text" at bounding box center [510, 246] width 315 height 29
type input "00025159"
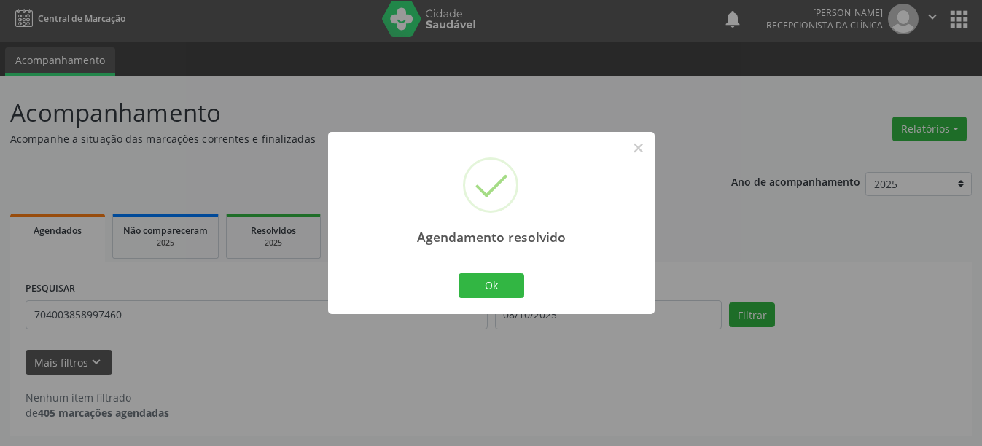
scroll to position [4, 0]
click at [492, 291] on button "Ok" at bounding box center [491, 285] width 66 height 25
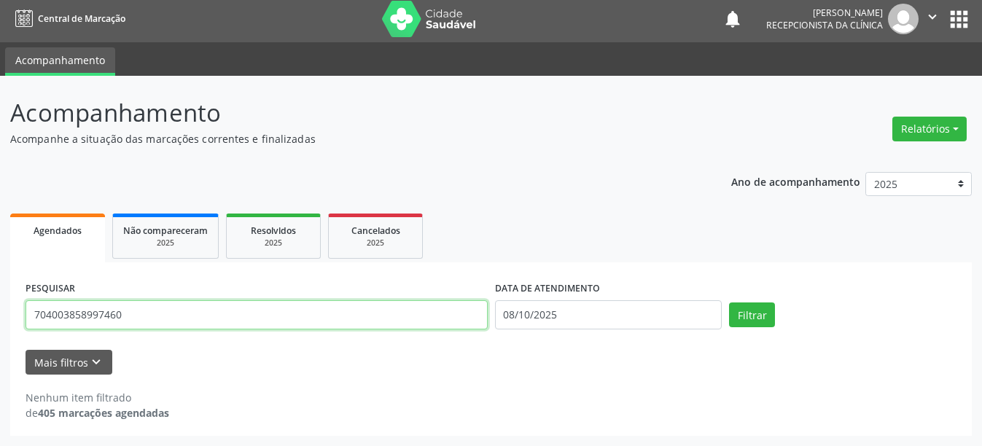
click at [288, 318] on input "704003858997460" at bounding box center [257, 314] width 462 height 29
type input "702607238202943"
click at [729, 302] on button "Filtrar" at bounding box center [752, 314] width 46 height 25
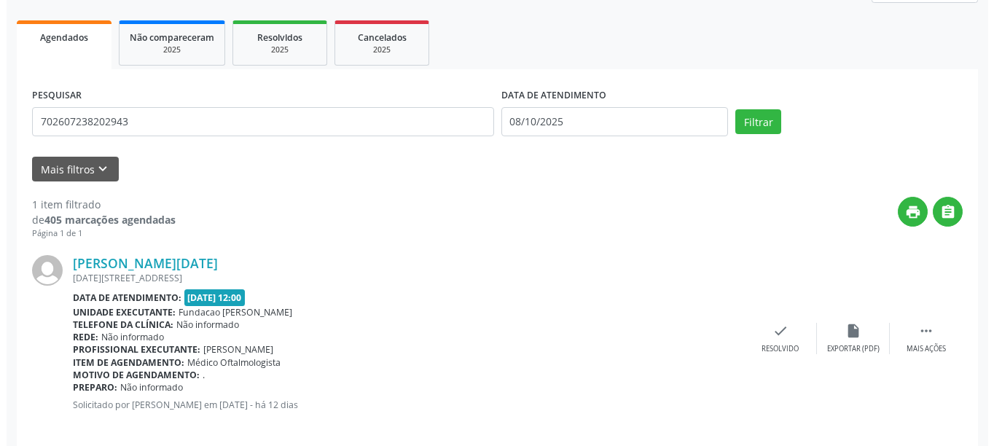
scroll to position [213, 0]
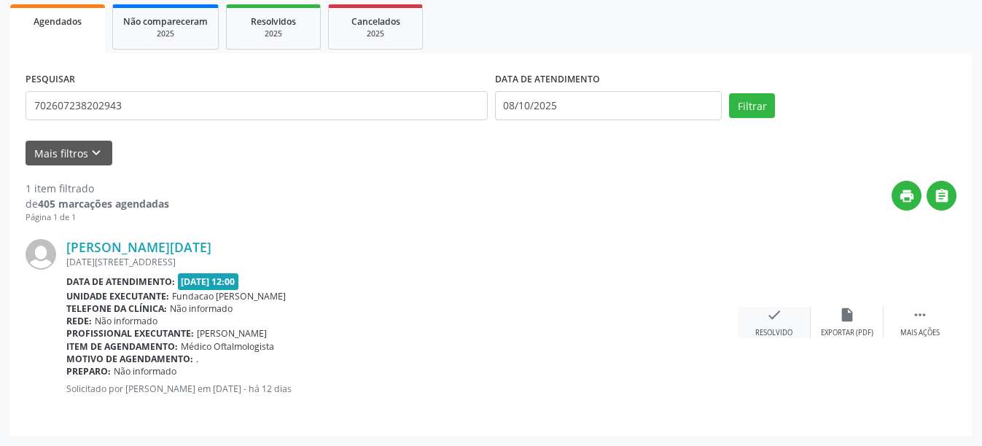
click at [783, 321] on div "check Resolvido" at bounding box center [773, 322] width 73 height 31
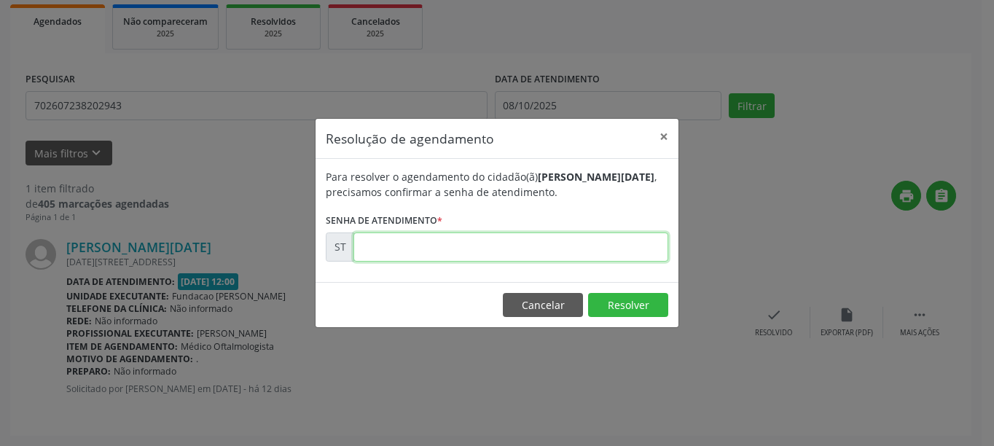
click at [574, 250] on input "text" at bounding box center [510, 246] width 315 height 29
type input "00024375"
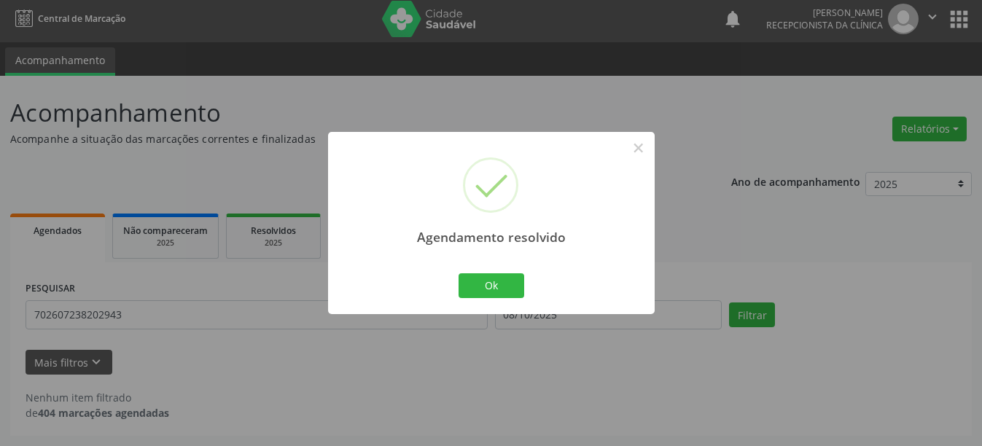
scroll to position [4, 0]
click at [493, 289] on button "Ok" at bounding box center [491, 285] width 66 height 25
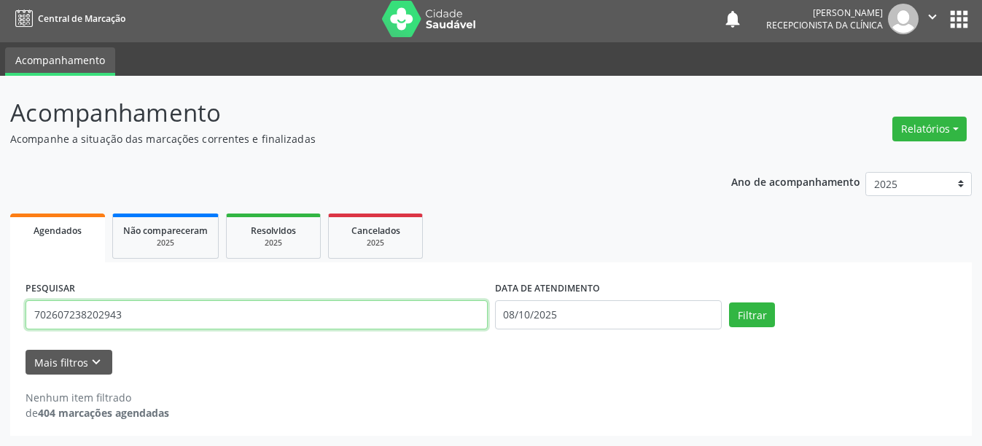
click at [108, 310] on input "702607238202943" at bounding box center [257, 314] width 462 height 29
type input "898002989256123"
click at [729, 302] on button "Filtrar" at bounding box center [752, 314] width 46 height 25
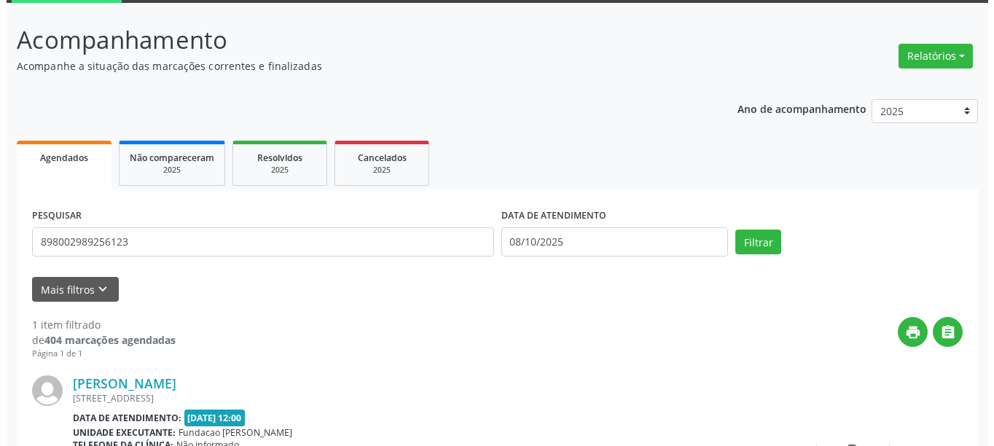
scroll to position [213, 0]
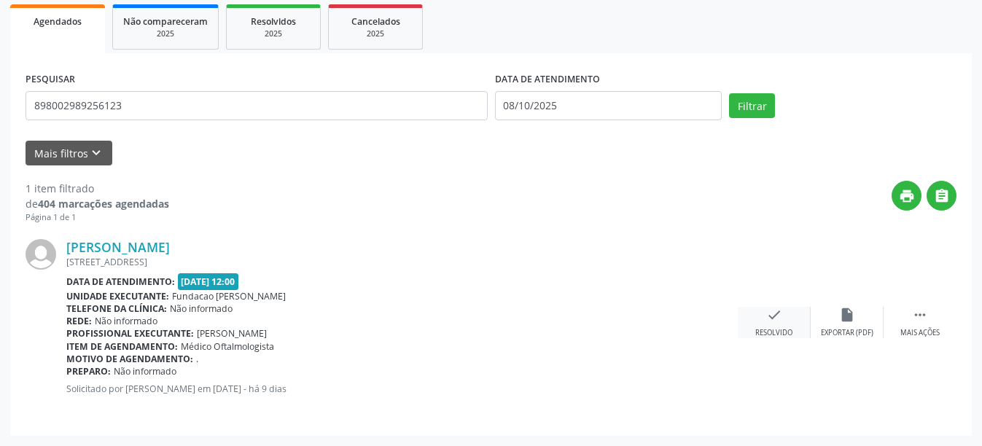
click at [783, 313] on div "check Resolvido" at bounding box center [773, 322] width 73 height 31
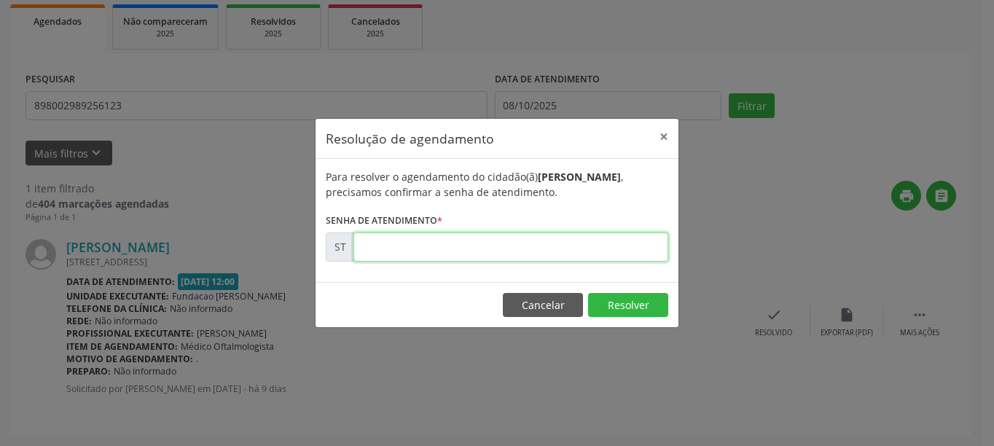
click at [616, 240] on input "text" at bounding box center [510, 246] width 315 height 29
type input "00024767"
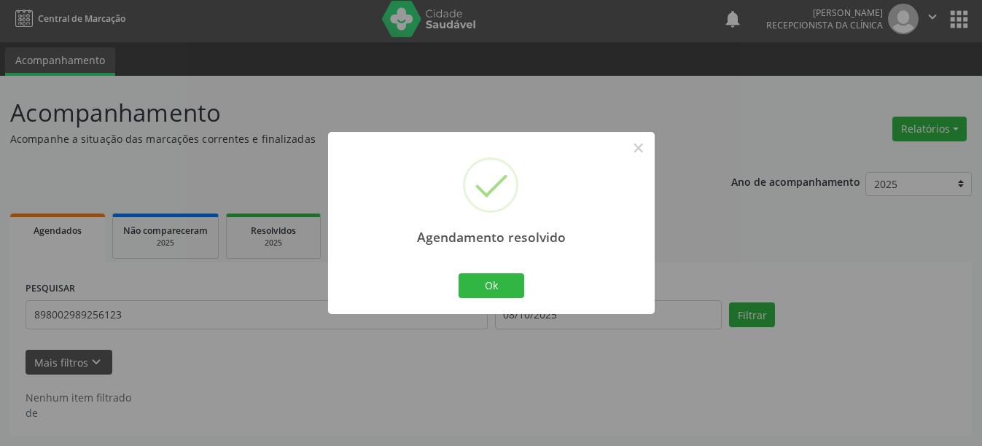
scroll to position [4, 0]
click at [512, 286] on button "Ok" at bounding box center [491, 285] width 66 height 25
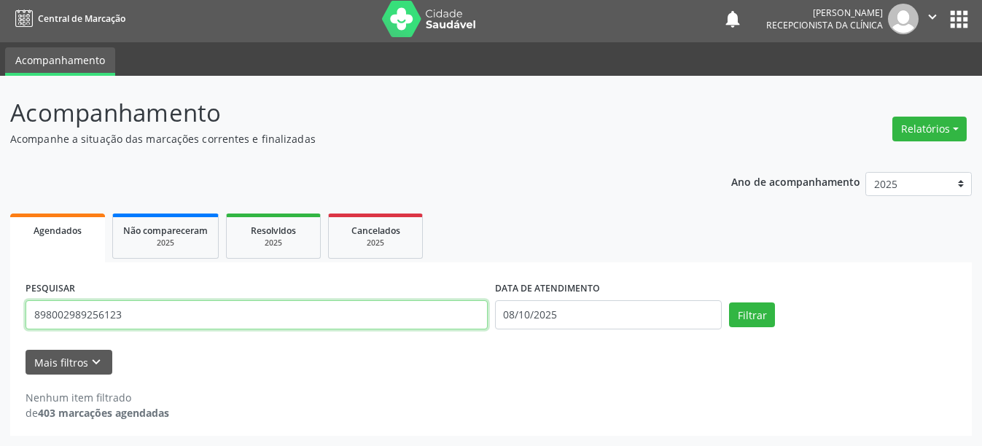
click at [167, 316] on input "898002989256123" at bounding box center [257, 314] width 462 height 29
type input "706103044470660"
click at [729, 302] on button "Filtrar" at bounding box center [752, 314] width 46 height 25
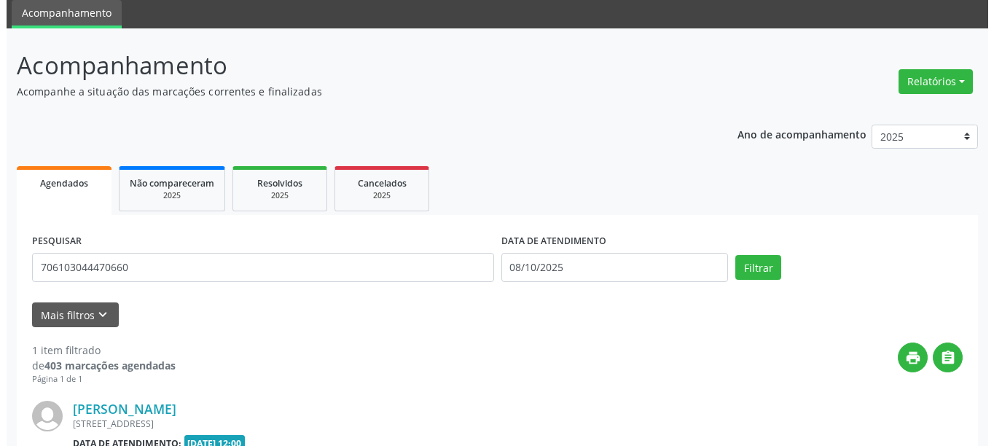
scroll to position [125, 0]
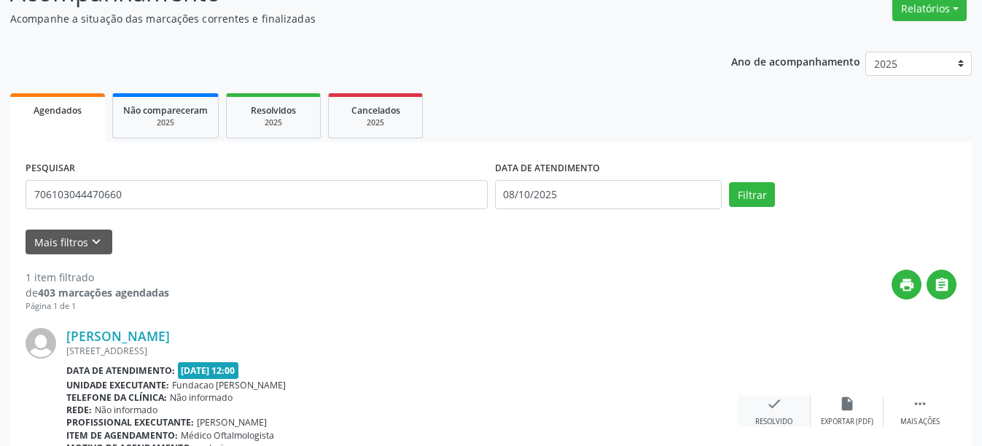
click at [786, 396] on div "check Resolvido" at bounding box center [773, 411] width 73 height 31
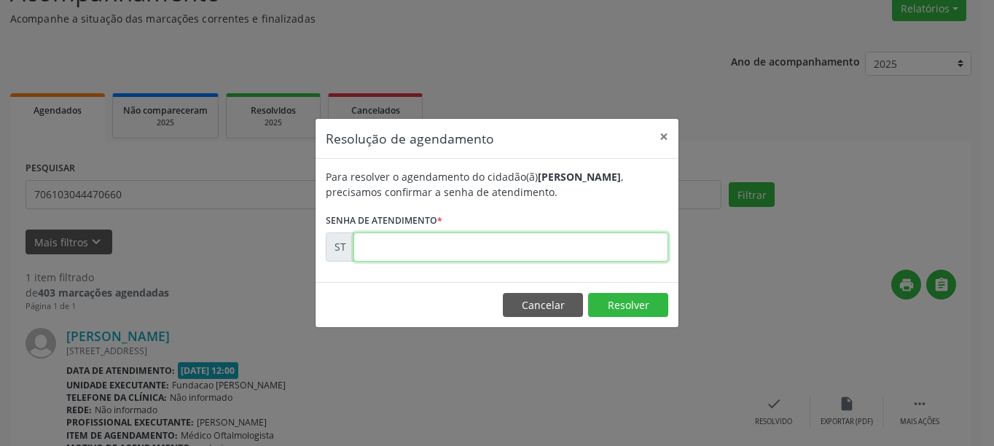
click at [630, 251] on input "text" at bounding box center [510, 246] width 315 height 29
type input "00025163"
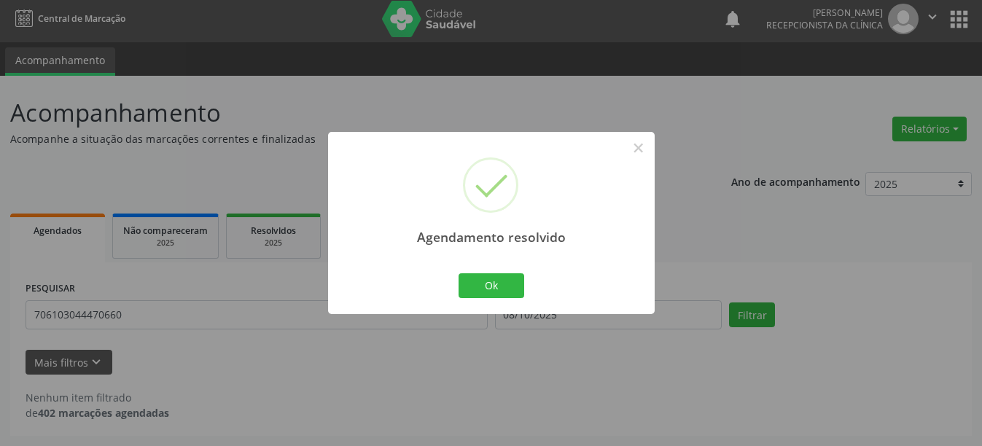
scroll to position [4, 0]
click at [519, 281] on button "Ok" at bounding box center [491, 285] width 66 height 25
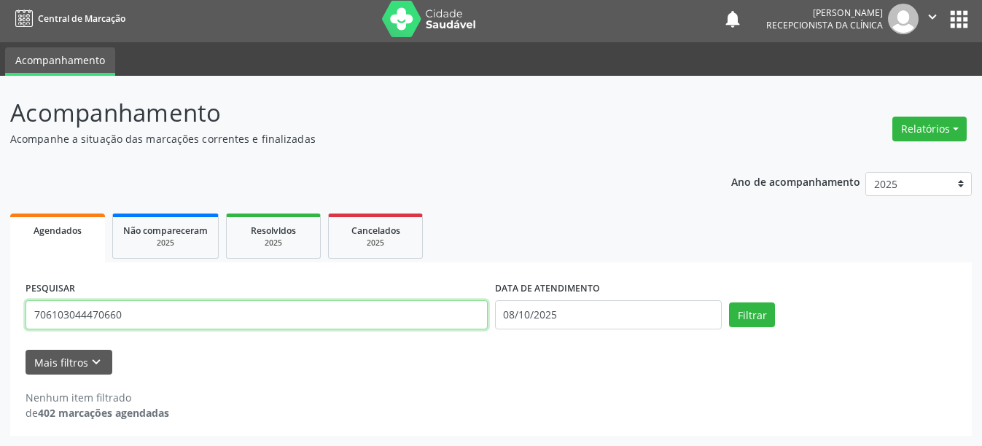
click at [196, 314] on input "706103044470660" at bounding box center [257, 314] width 462 height 29
type input "[CREDIT_CARD_NUMBER]"
click at [729, 302] on button "Filtrar" at bounding box center [752, 314] width 46 height 25
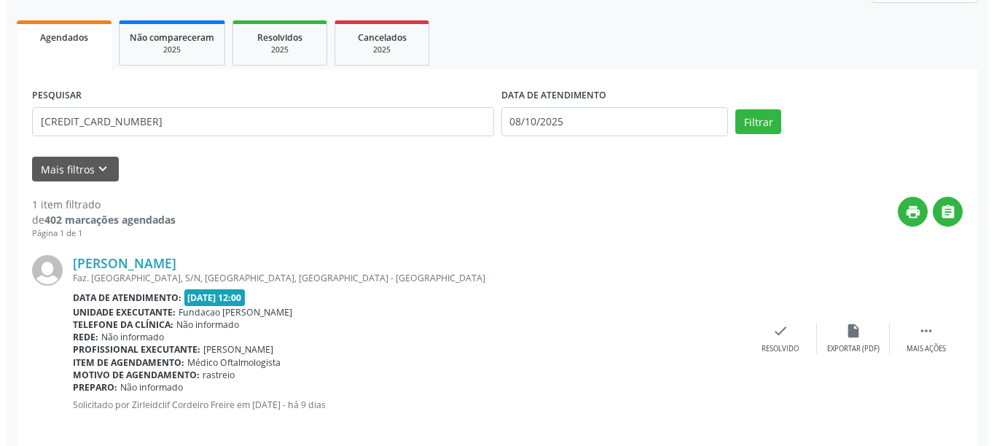
scroll to position [213, 0]
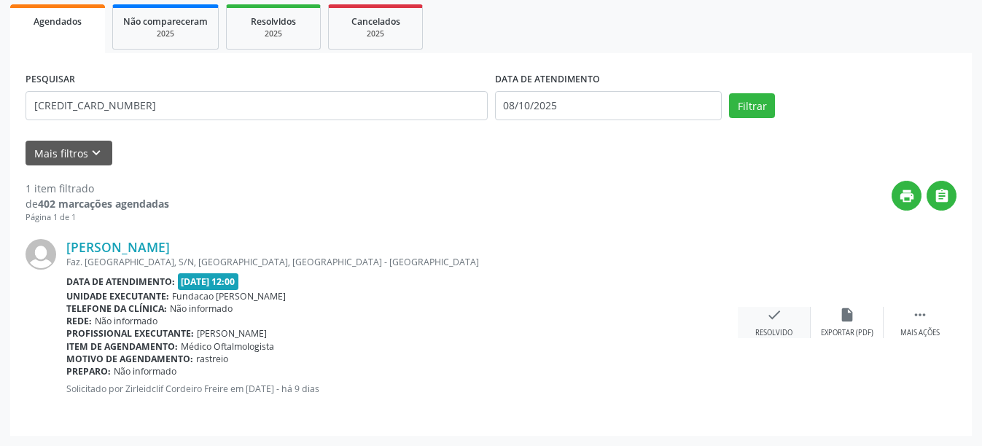
click at [783, 311] on div "check Resolvido" at bounding box center [773, 322] width 73 height 31
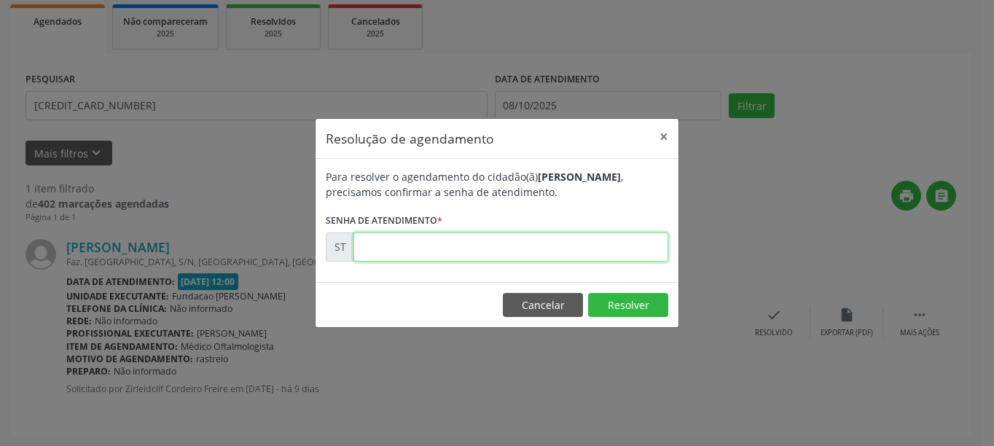
click at [531, 247] on input "text" at bounding box center [510, 246] width 315 height 29
type input "00025235"
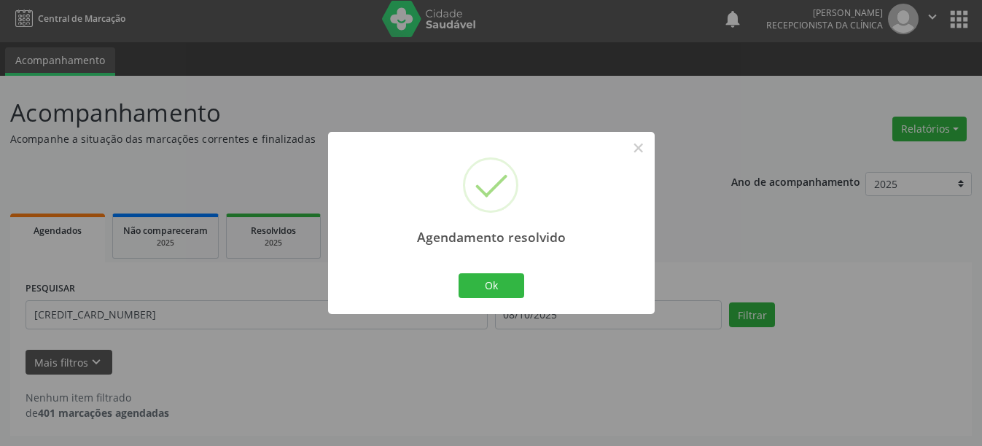
scroll to position [4, 0]
click at [506, 281] on button "Ok" at bounding box center [491, 285] width 66 height 25
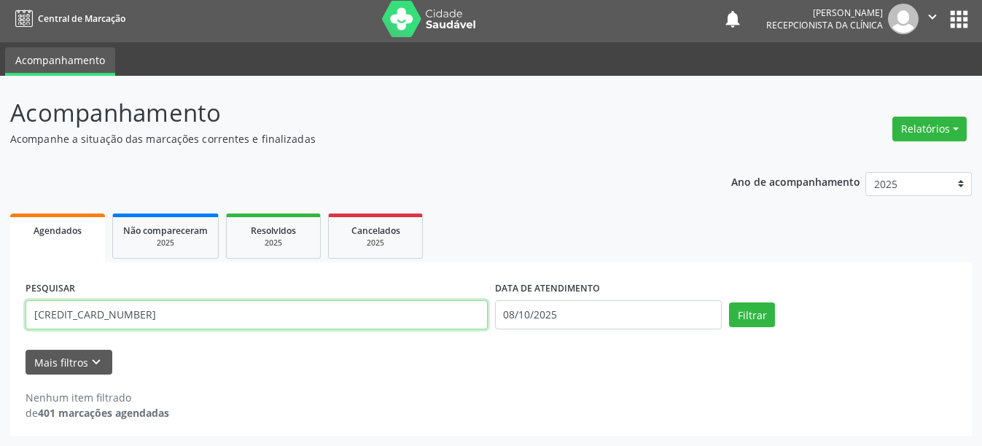
click at [313, 310] on input "[CREDIT_CARD_NUMBER]" at bounding box center [257, 314] width 462 height 29
type input "209136028970005"
click at [729, 302] on button "Filtrar" at bounding box center [752, 314] width 46 height 25
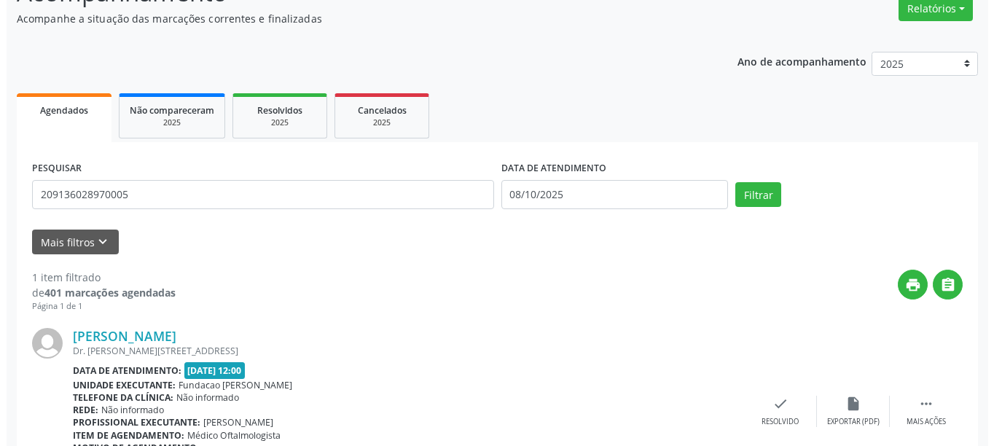
scroll to position [197, 0]
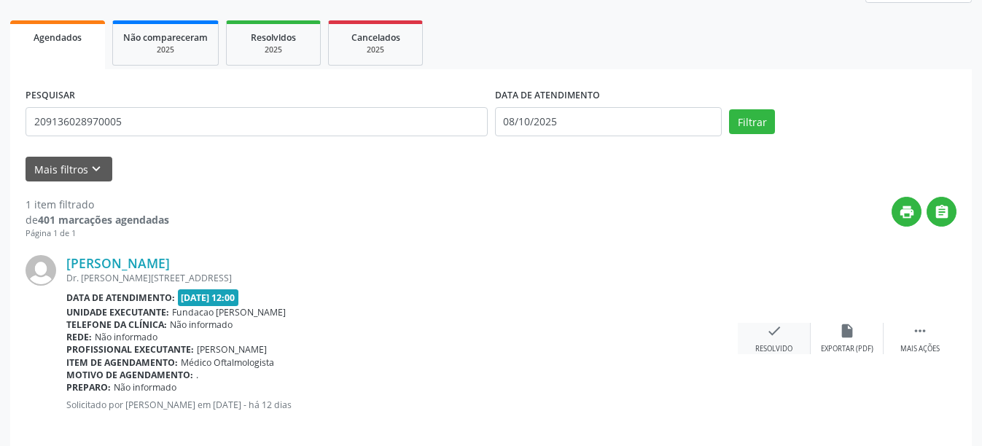
click at [774, 329] on icon "check" at bounding box center [774, 331] width 16 height 16
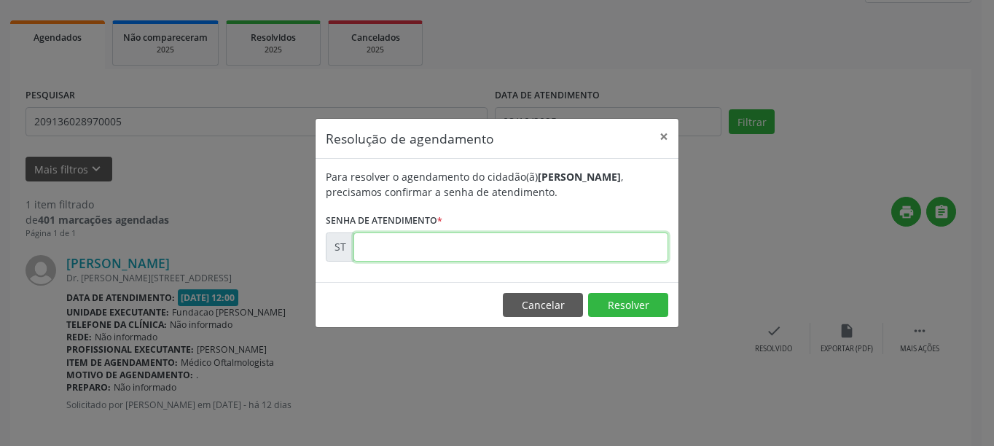
click at [580, 243] on input "text" at bounding box center [510, 246] width 315 height 29
type input "00024374"
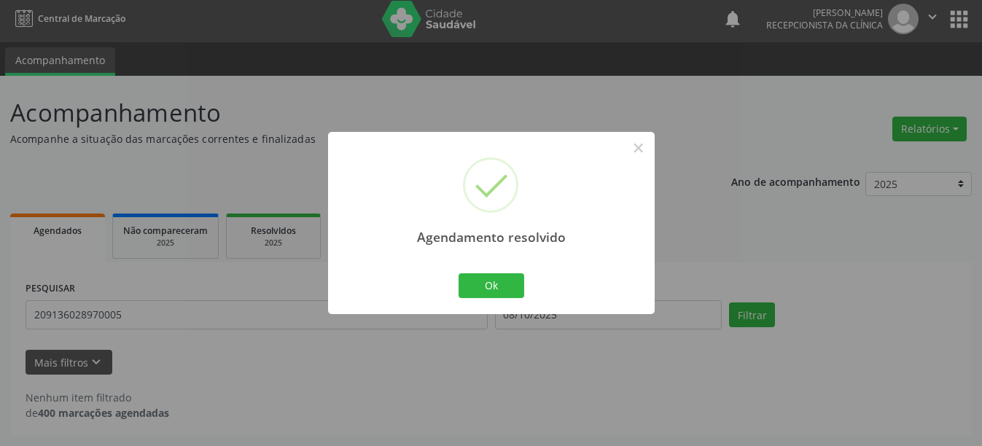
scroll to position [4, 0]
click at [507, 289] on button "Ok" at bounding box center [491, 285] width 66 height 25
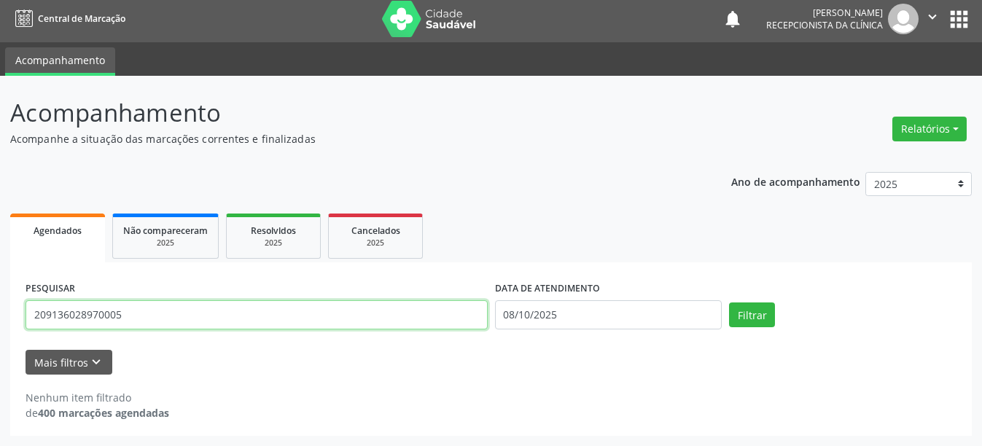
click at [428, 307] on input "209136028970005" at bounding box center [257, 314] width 462 height 29
type input "898050066093424"
click at [729, 302] on button "Filtrar" at bounding box center [752, 314] width 46 height 25
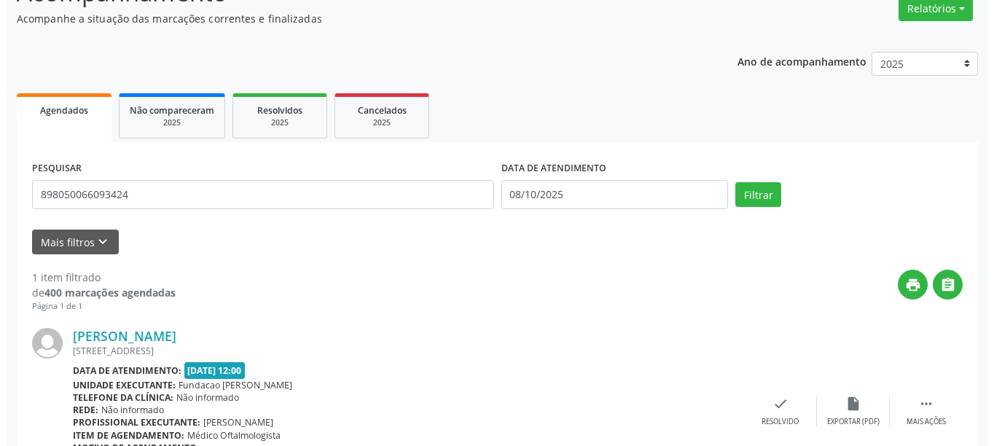
scroll to position [197, 0]
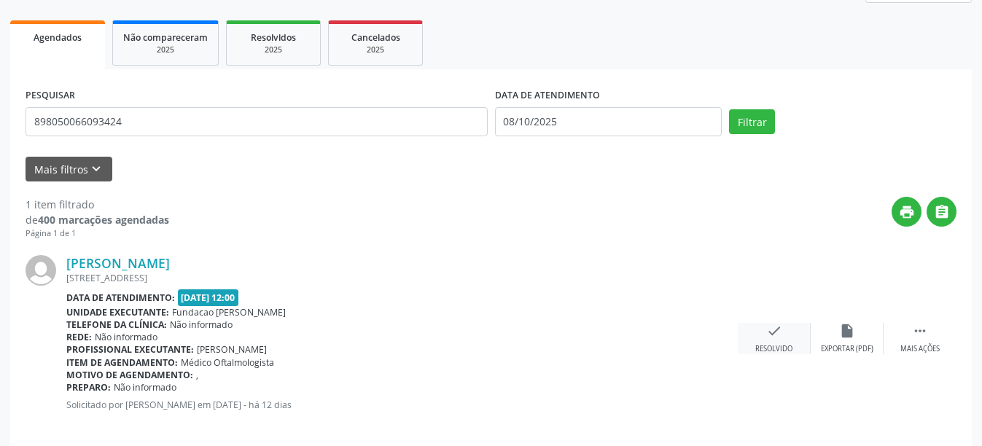
click at [774, 330] on icon "check" at bounding box center [774, 331] width 16 height 16
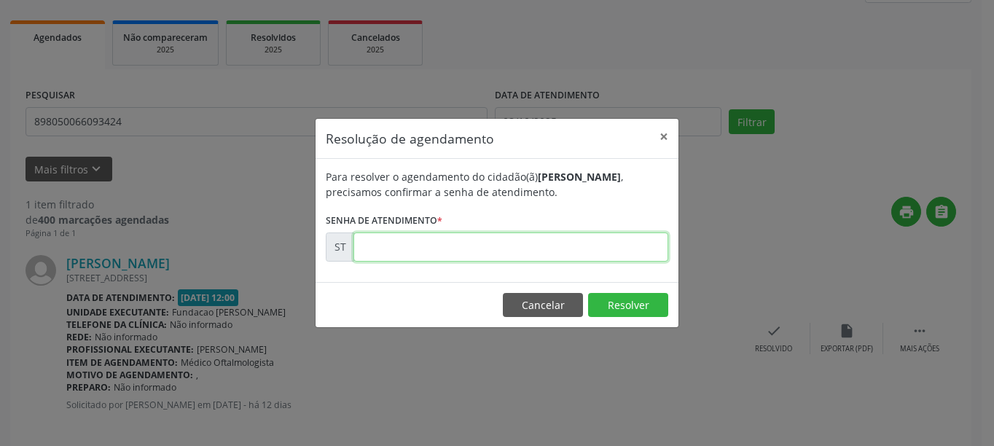
click at [543, 251] on input "text" at bounding box center [510, 246] width 315 height 29
type input "00024036"
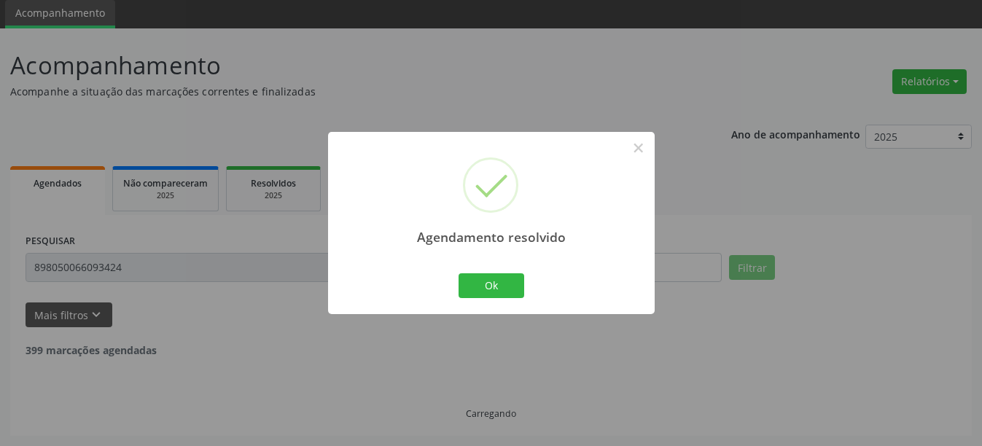
scroll to position [4, 0]
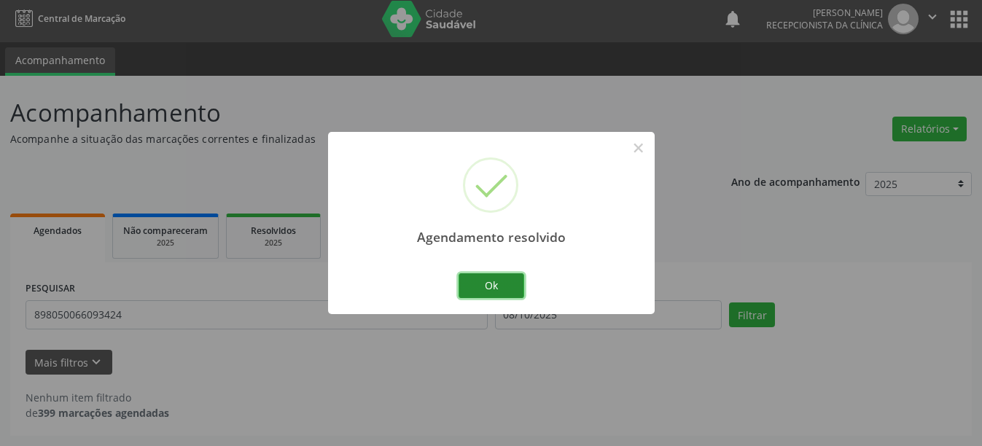
click at [500, 279] on button "Ok" at bounding box center [491, 285] width 66 height 25
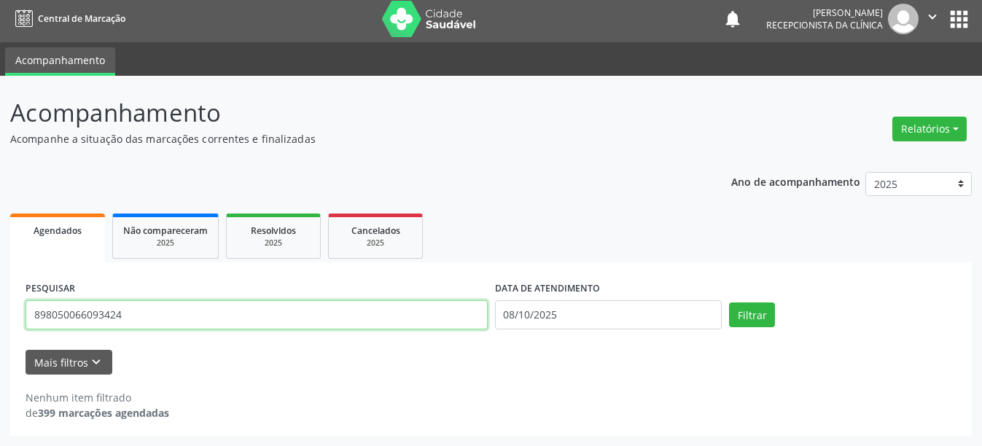
click at [241, 318] on input "898050066093424" at bounding box center [257, 314] width 462 height 29
type input "898004503187521"
click at [729, 302] on button "Filtrar" at bounding box center [752, 314] width 46 height 25
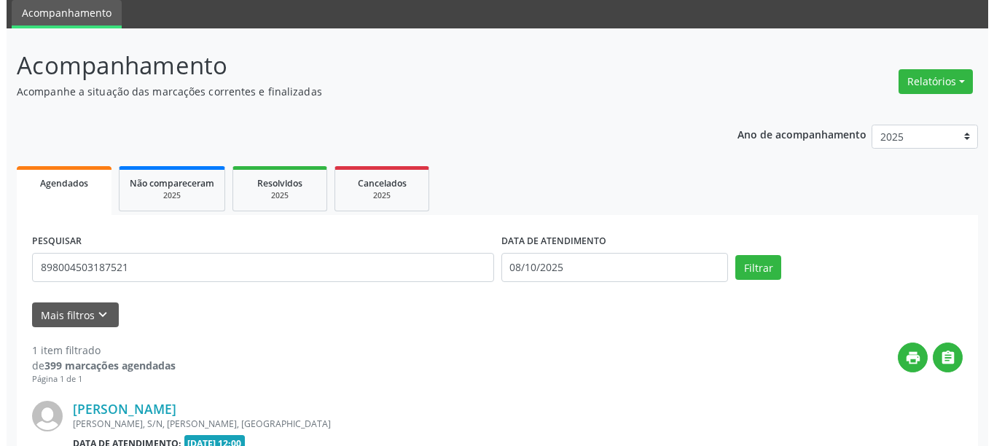
scroll to position [197, 0]
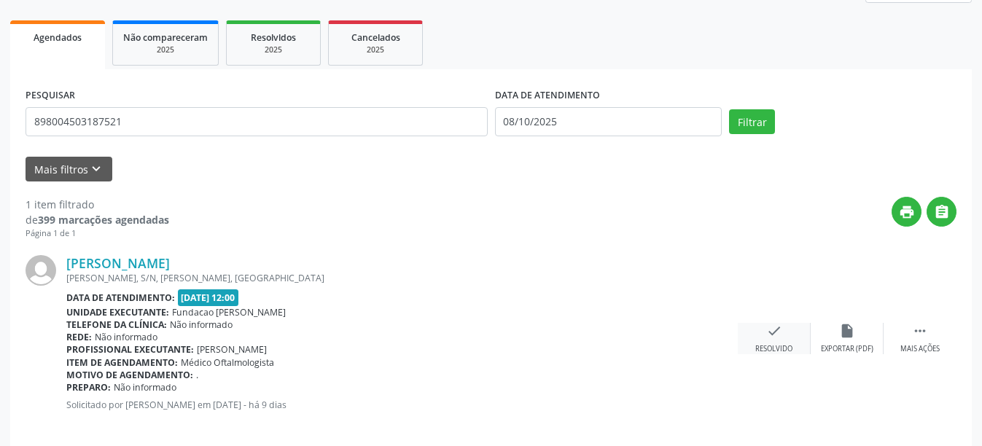
click at [770, 334] on icon "check" at bounding box center [774, 331] width 16 height 16
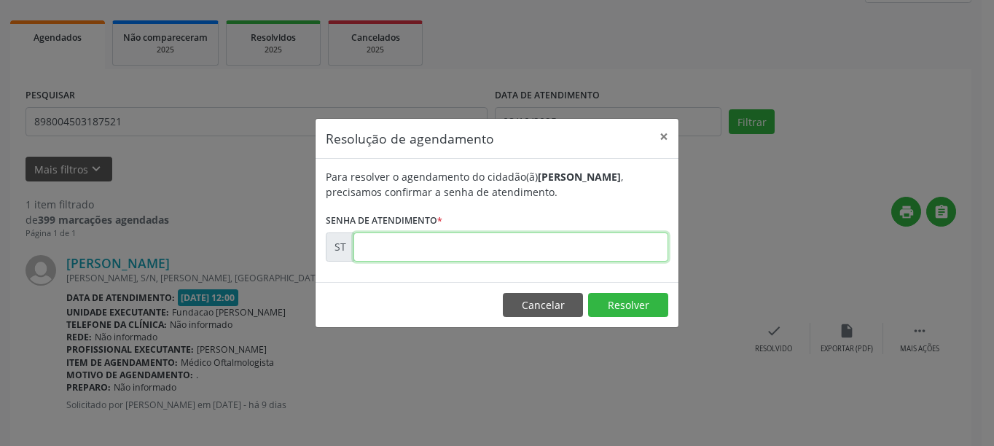
click at [604, 254] on input "text" at bounding box center [510, 246] width 315 height 29
type input "00024979"
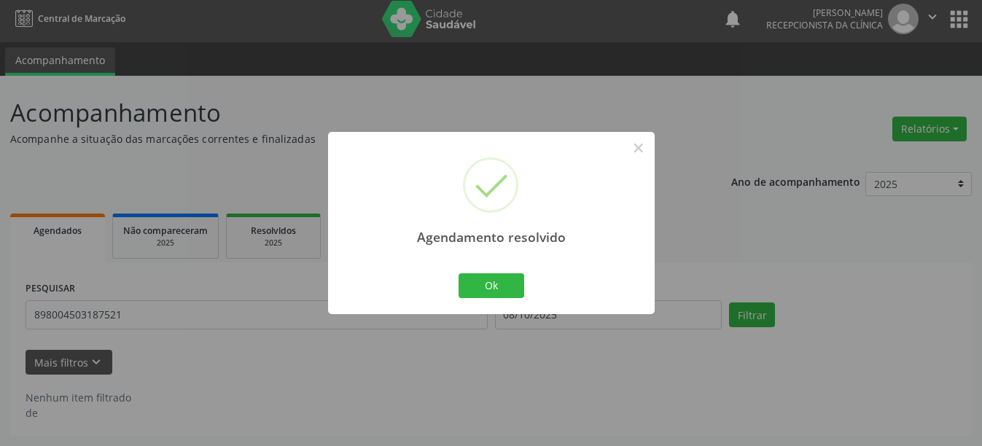
scroll to position [4, 0]
click at [522, 281] on button "Ok" at bounding box center [491, 285] width 66 height 25
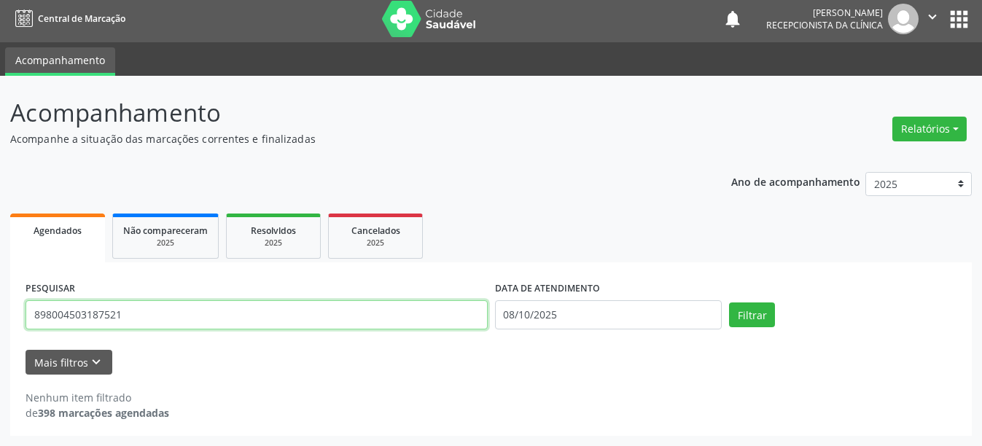
click at [385, 313] on input "898004503187521" at bounding box center [257, 314] width 462 height 29
type input "705009867307157"
click at [729, 302] on button "Filtrar" at bounding box center [752, 314] width 46 height 25
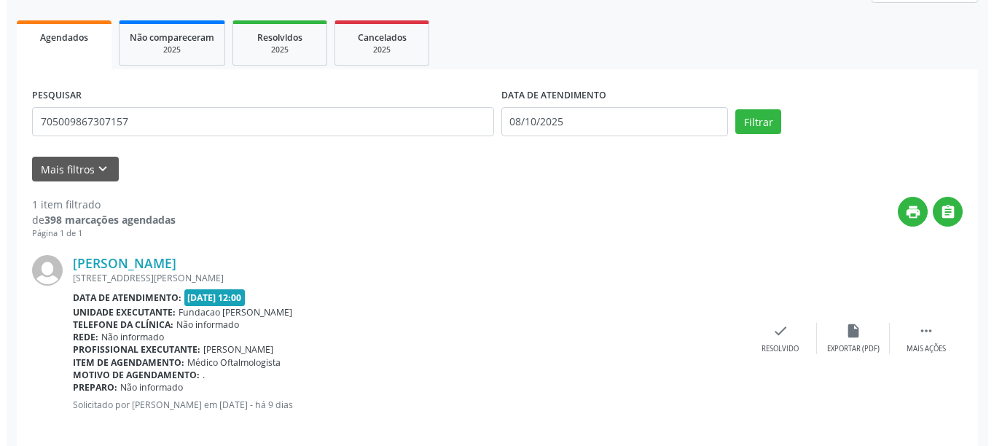
scroll to position [213, 0]
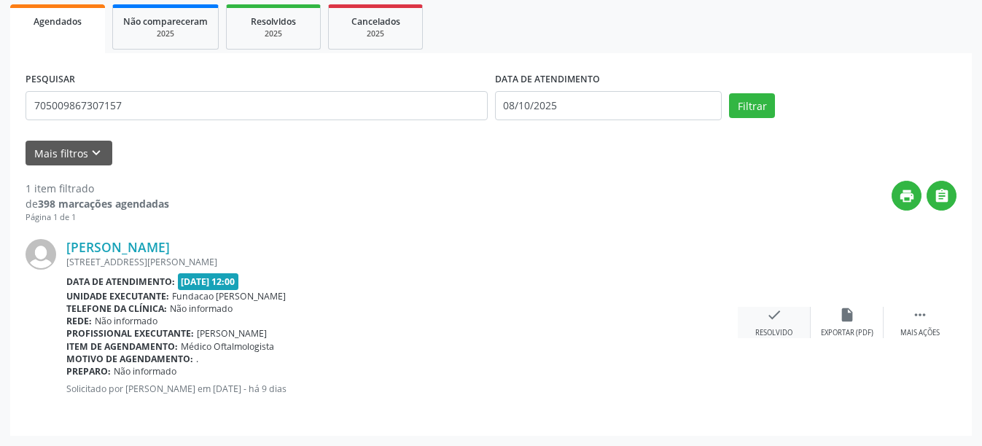
click at [772, 321] on icon "check" at bounding box center [774, 315] width 16 height 16
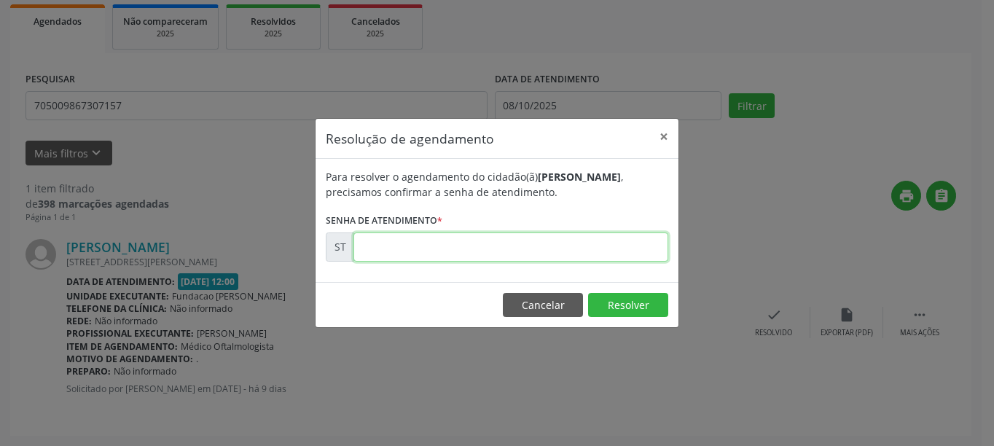
click at [619, 252] on input "text" at bounding box center [510, 246] width 315 height 29
type input "00024792"
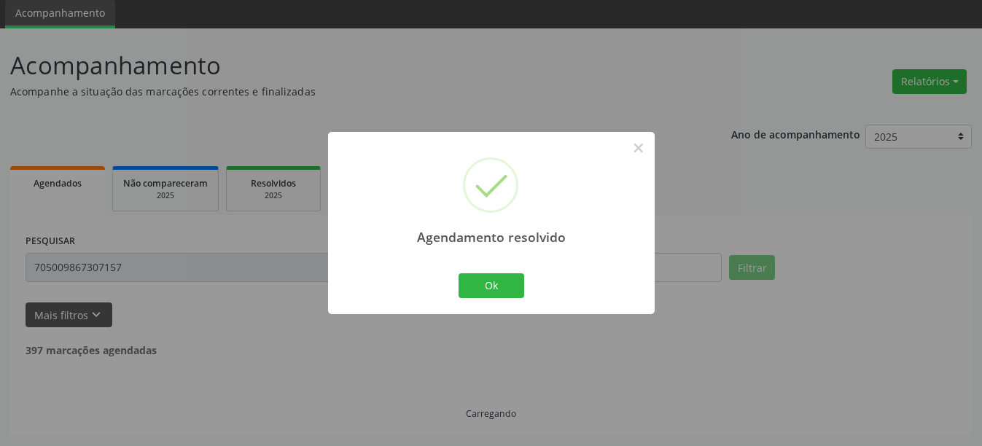
scroll to position [4, 0]
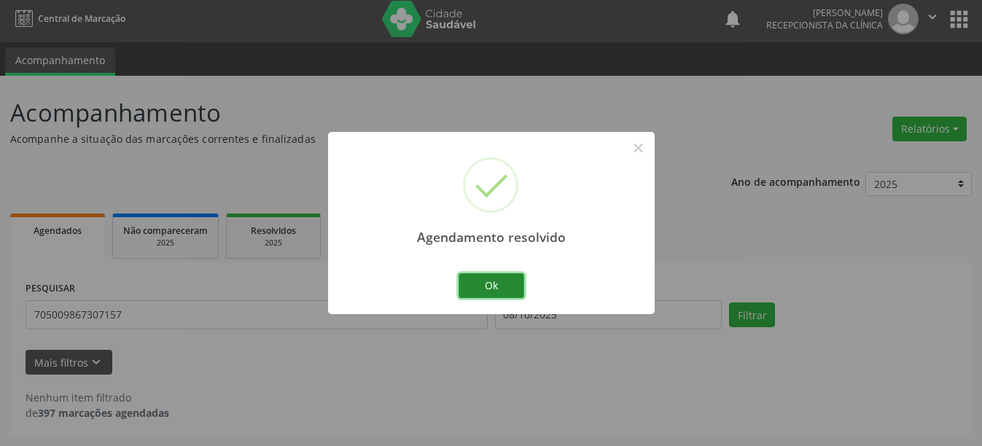
click at [505, 283] on button "Ok" at bounding box center [491, 285] width 66 height 25
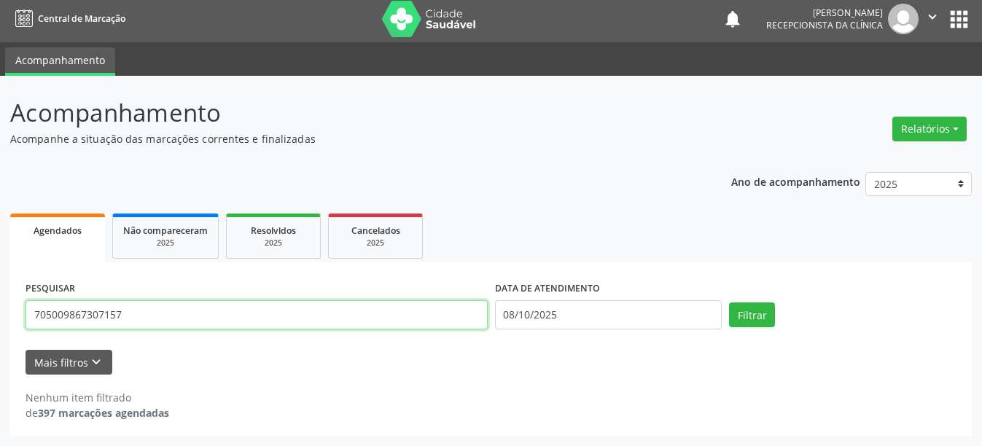
click at [294, 307] on input "705009867307157" at bounding box center [257, 314] width 462 height 29
type input "702408502326829"
click at [729, 302] on button "Filtrar" at bounding box center [752, 314] width 46 height 25
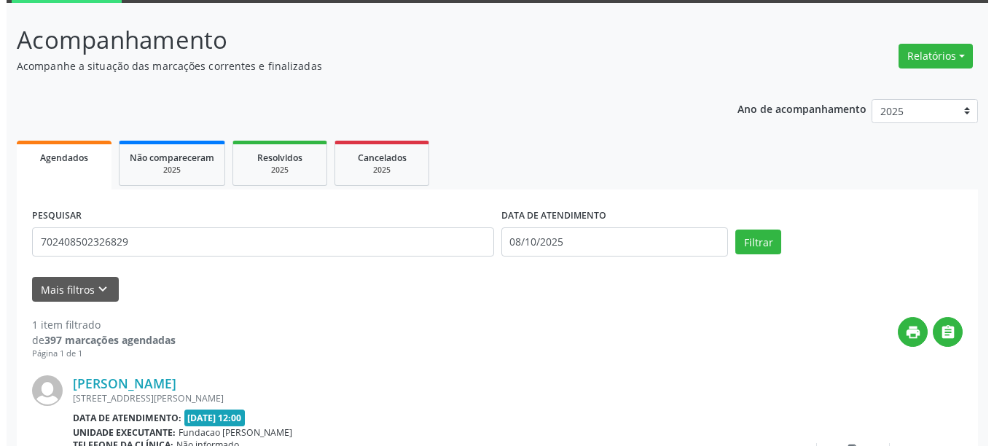
scroll to position [213, 0]
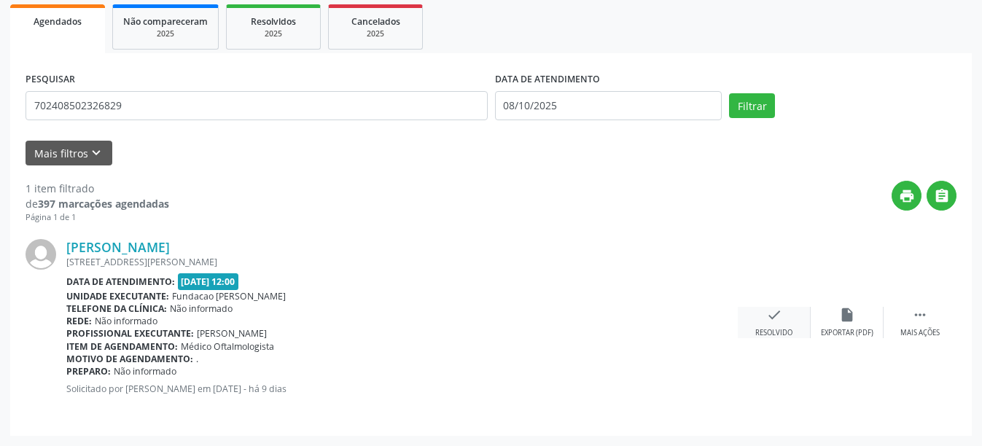
click at [791, 314] on div "check Resolvido" at bounding box center [773, 322] width 73 height 31
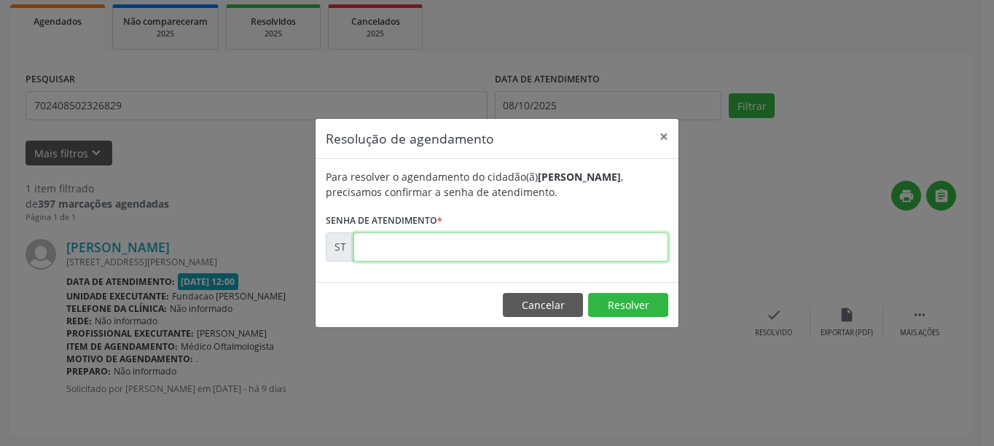
click at [598, 243] on input "text" at bounding box center [510, 246] width 315 height 29
type input "00024772"
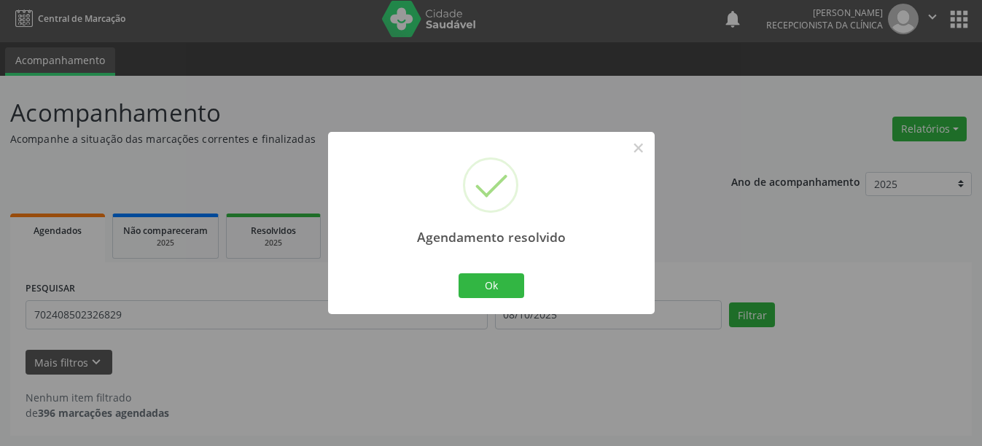
scroll to position [4, 0]
click at [514, 275] on button "Ok" at bounding box center [491, 285] width 66 height 25
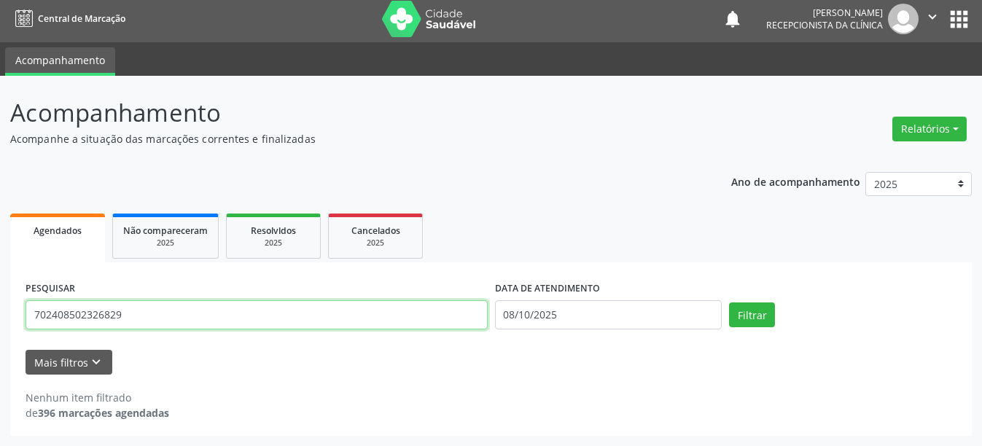
click at [447, 315] on input "702408502326829" at bounding box center [257, 314] width 462 height 29
type input "898003475008728"
click at [729, 302] on button "Filtrar" at bounding box center [752, 314] width 46 height 25
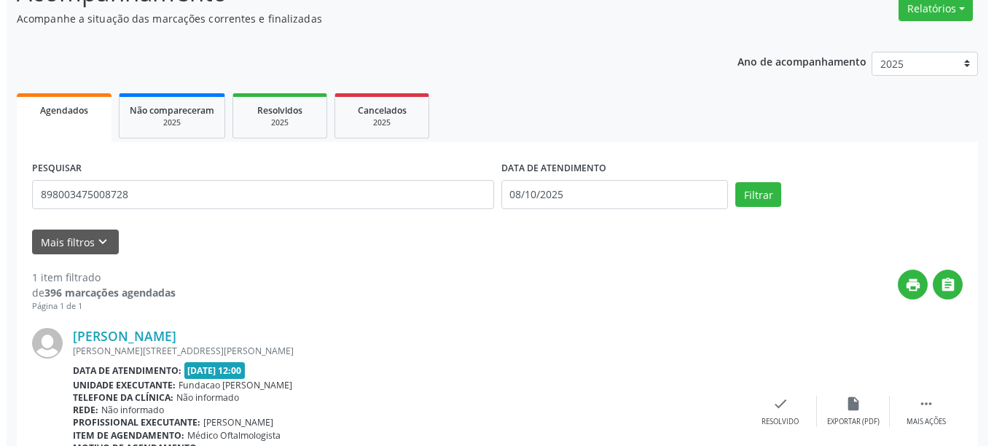
scroll to position [197, 0]
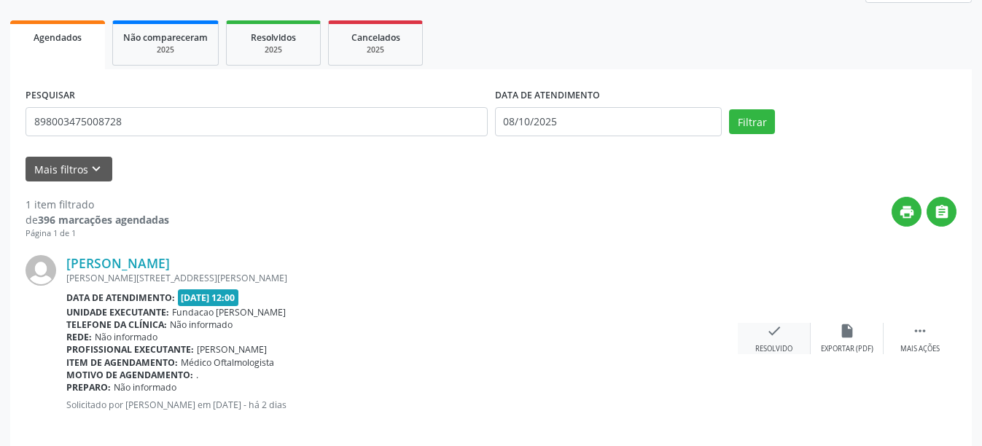
click at [775, 326] on icon "check" at bounding box center [774, 331] width 16 height 16
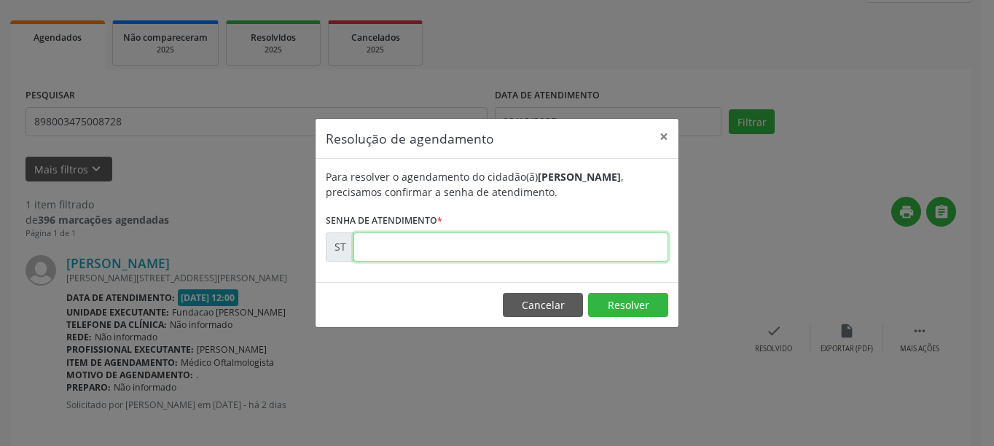
click at [593, 256] on input "text" at bounding box center [510, 246] width 315 height 29
type input "00027429"
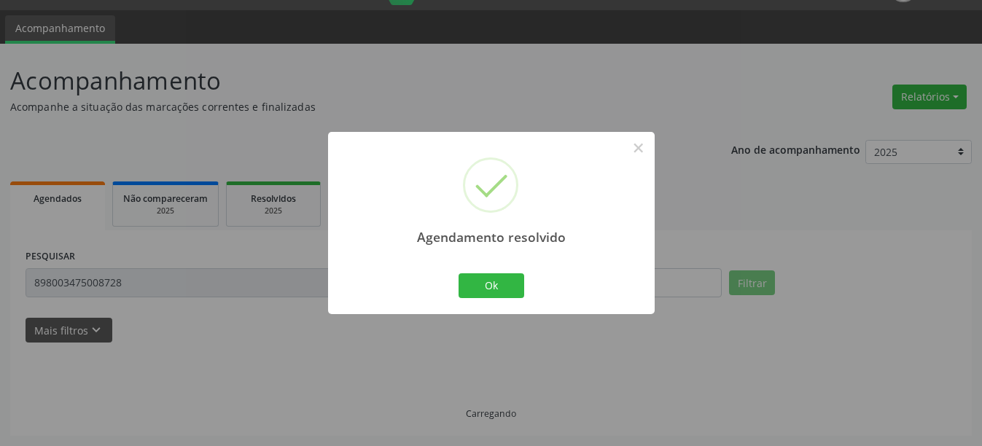
scroll to position [4, 0]
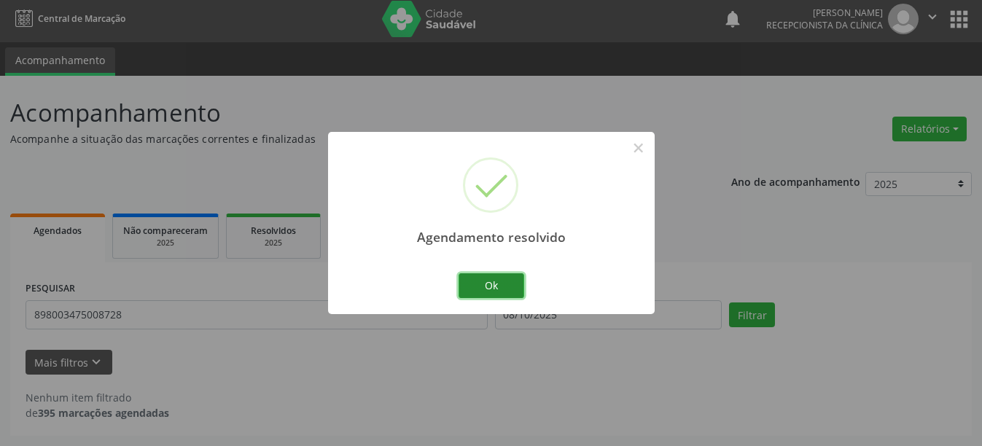
click at [505, 278] on button "Ok" at bounding box center [491, 285] width 66 height 25
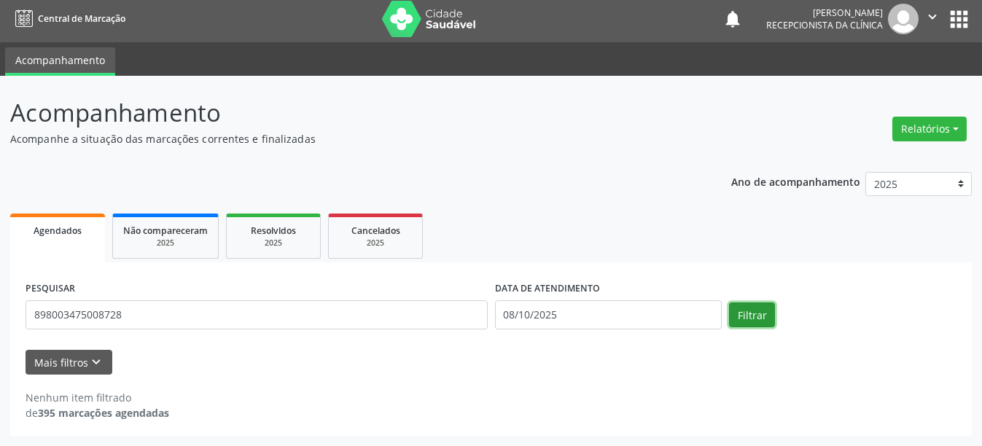
click at [741, 316] on button "Filtrar" at bounding box center [752, 314] width 46 height 25
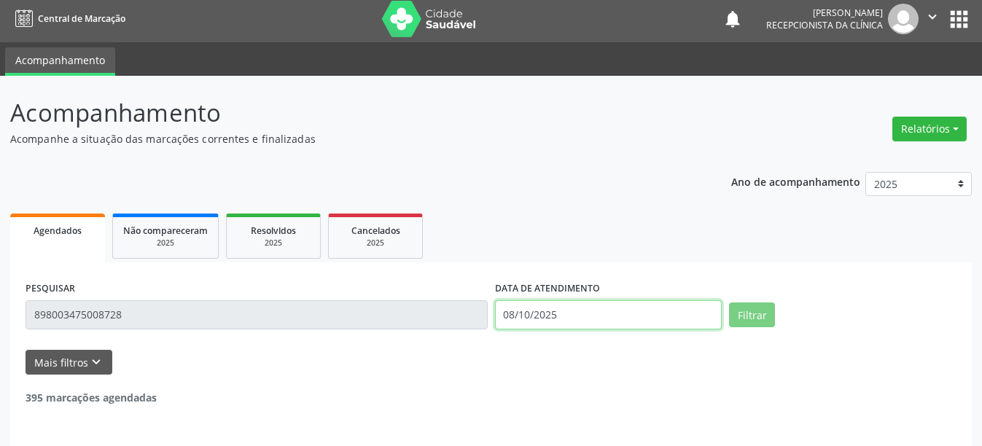
click at [602, 313] on input "08/10/2025" at bounding box center [608, 314] width 227 height 29
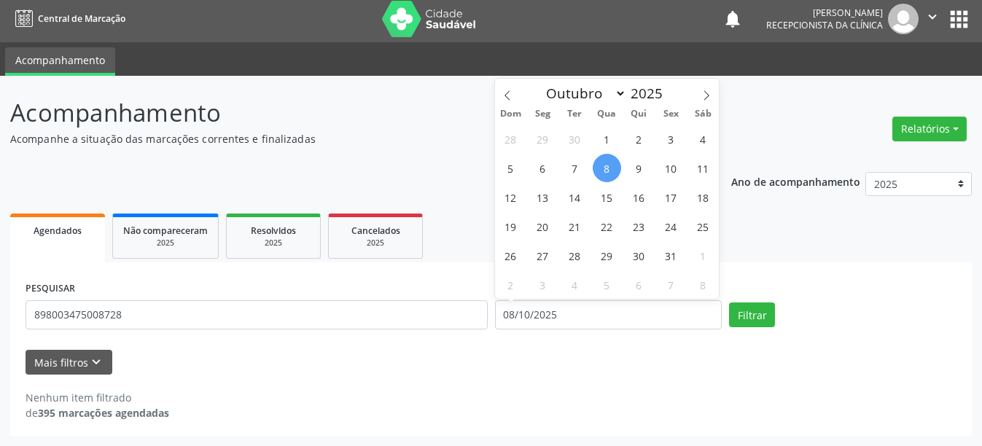
click at [608, 167] on span "8" at bounding box center [606, 168] width 28 height 28
type input "08/10/2025"
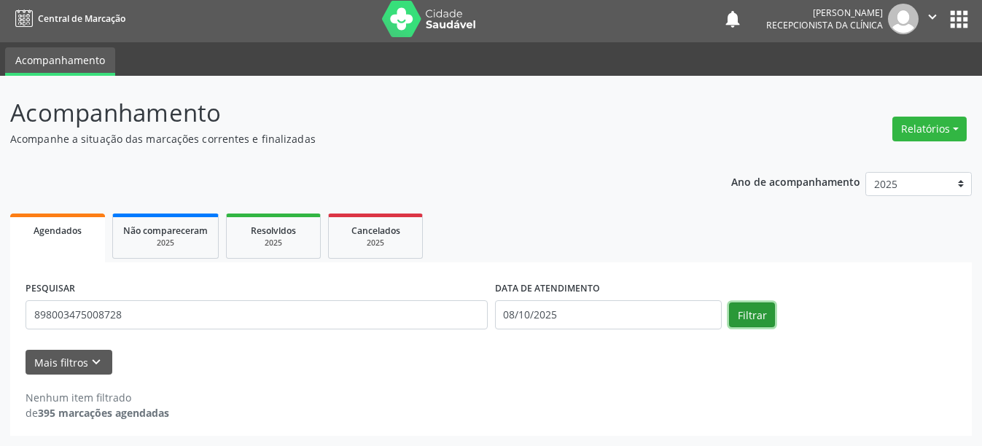
click at [743, 309] on button "Filtrar" at bounding box center [752, 314] width 46 height 25
click at [775, 318] on div "Filtrar" at bounding box center [842, 314] width 235 height 25
click at [760, 316] on button "Filtrar" at bounding box center [752, 314] width 46 height 25
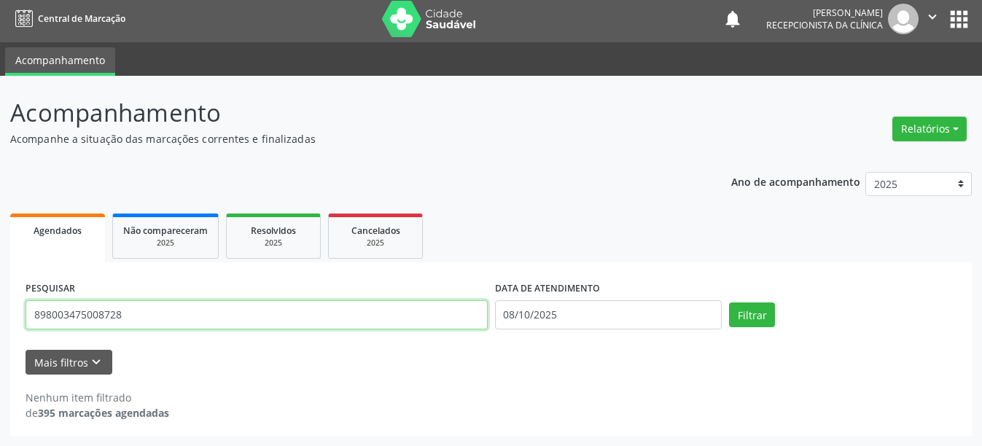
click at [334, 325] on input "898003475008728" at bounding box center [257, 314] width 462 height 29
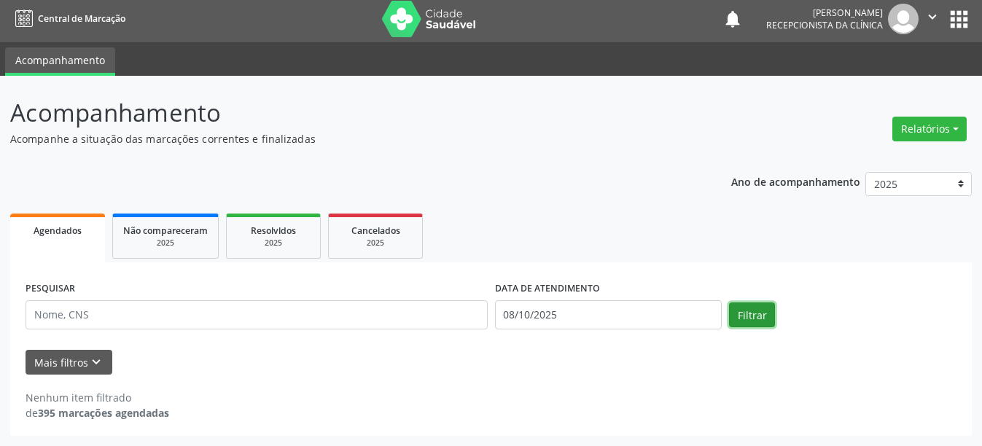
click at [756, 313] on button "Filtrar" at bounding box center [752, 314] width 46 height 25
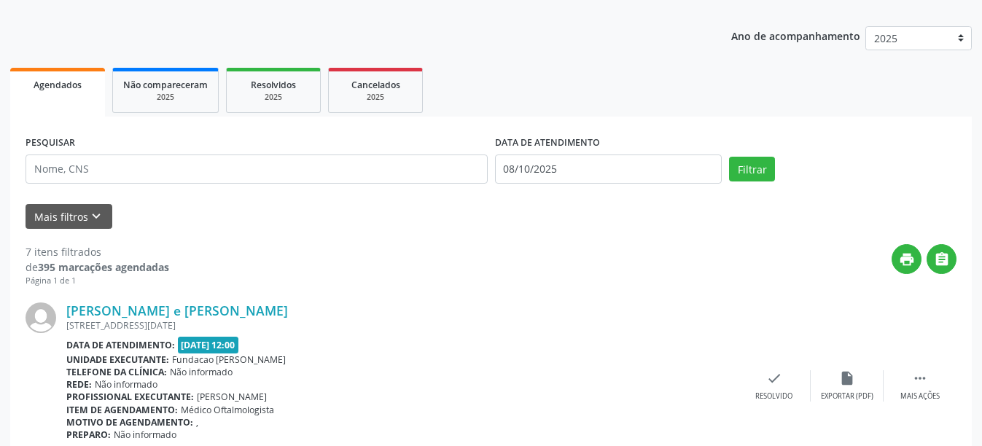
scroll to position [369, 0]
